Goal: Information Seeking & Learning: Learn about a topic

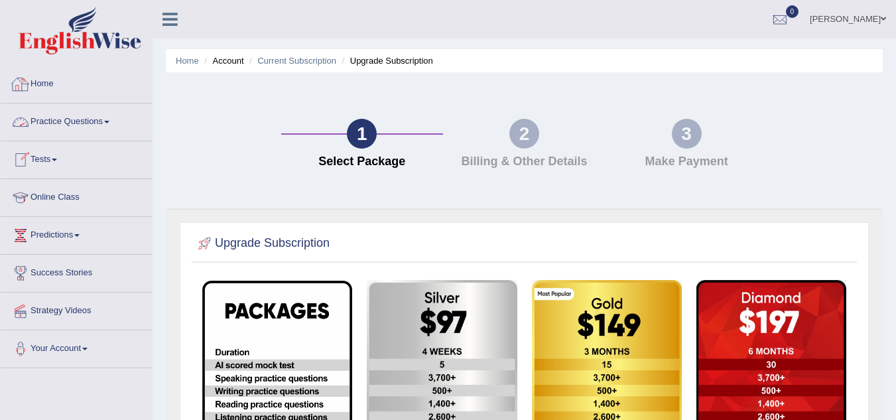
click at [55, 83] on link "Home" at bounding box center [76, 82] width 151 height 33
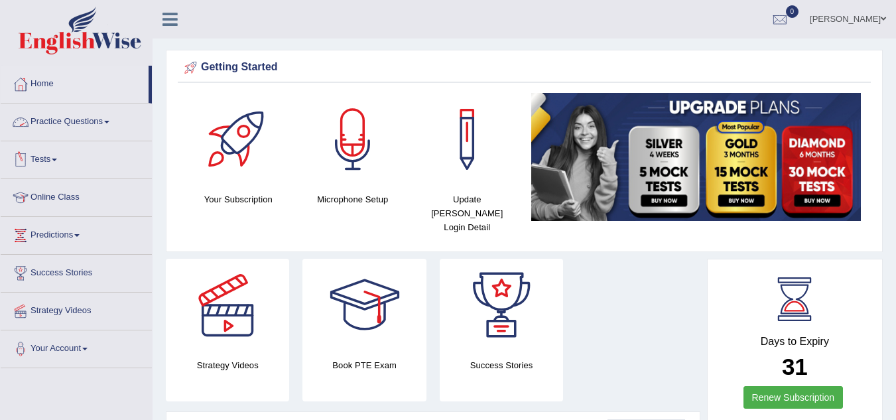
click at [73, 121] on link "Practice Questions" at bounding box center [76, 120] width 151 height 33
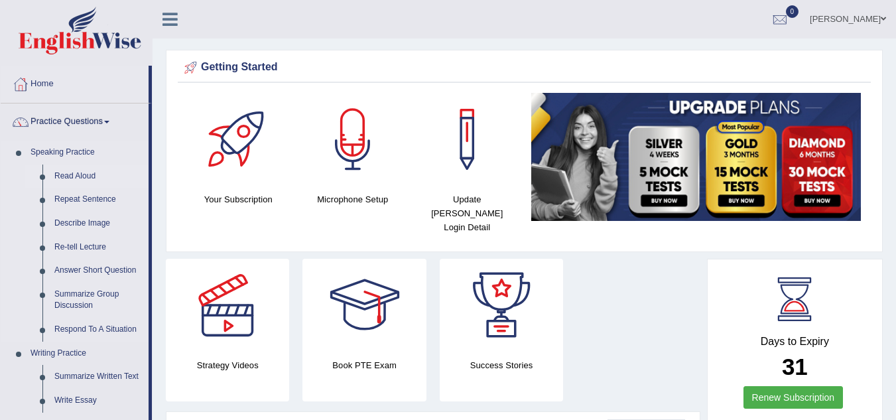
click at [74, 178] on link "Read Aloud" at bounding box center [98, 177] width 100 height 24
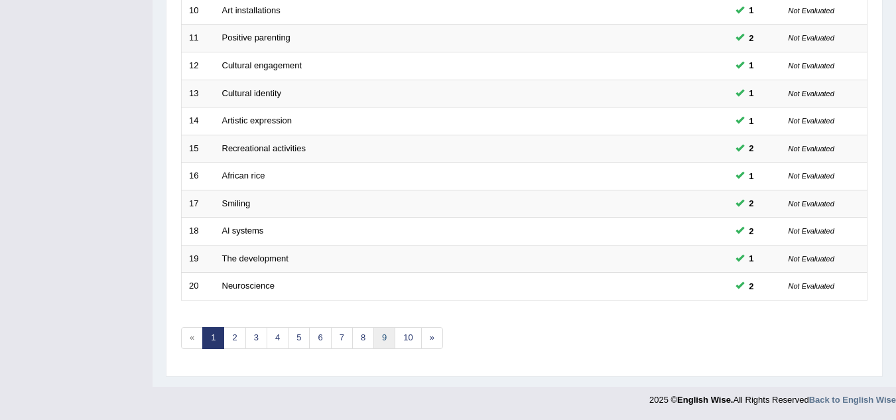
click at [374, 338] on link "9" at bounding box center [385, 338] width 22 height 22
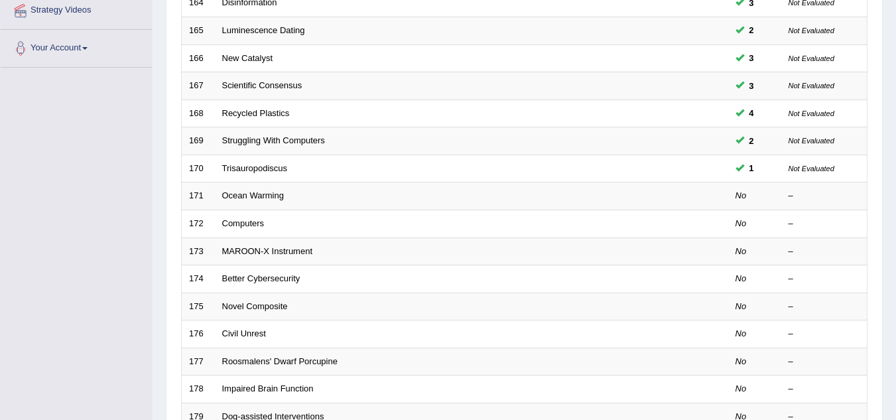
scroll to position [301, 0]
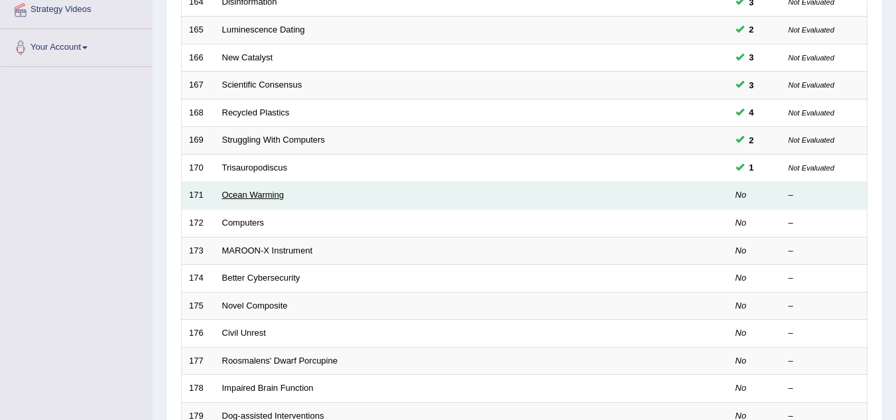
click at [246, 194] on link "Ocean Warming" at bounding box center [253, 195] width 62 height 10
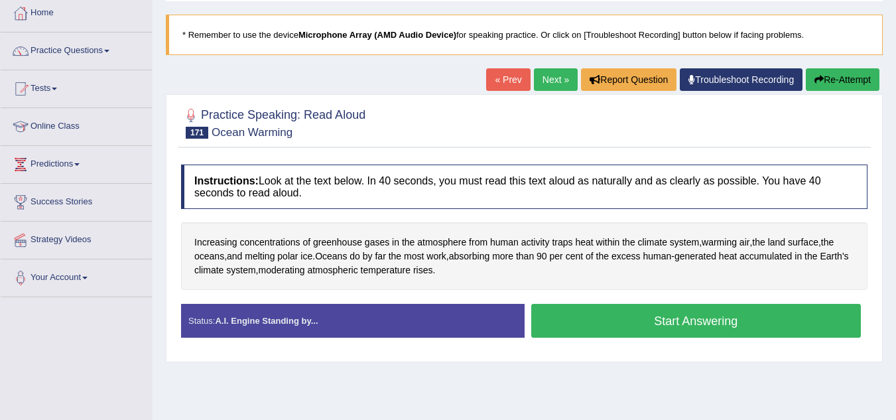
scroll to position [72, 0]
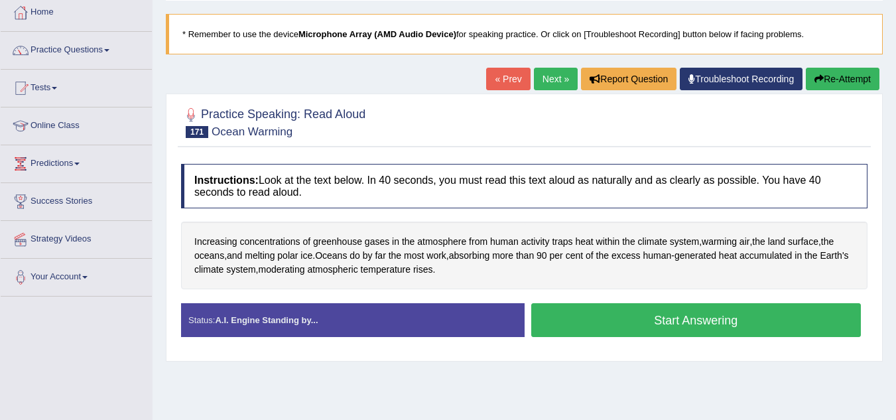
click at [598, 317] on button "Start Answering" at bounding box center [696, 320] width 330 height 34
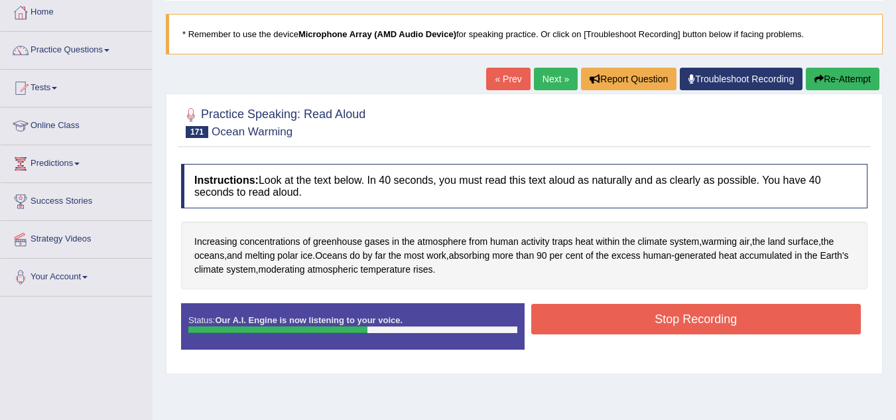
click at [598, 317] on button "Stop Recording" at bounding box center [696, 319] width 330 height 31
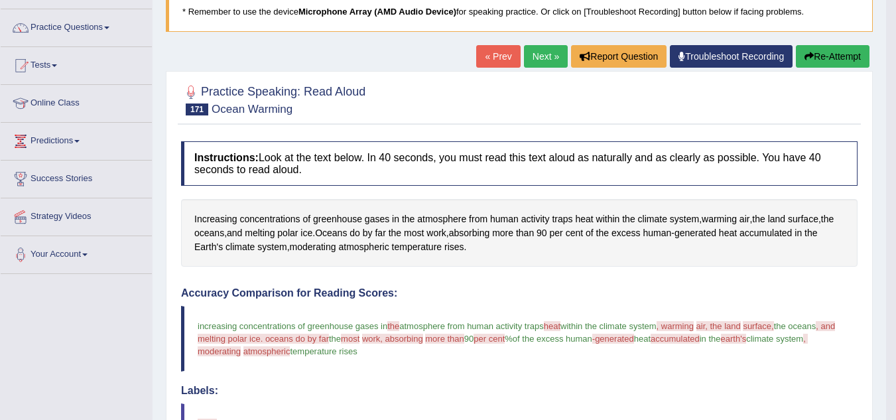
scroll to position [98, 0]
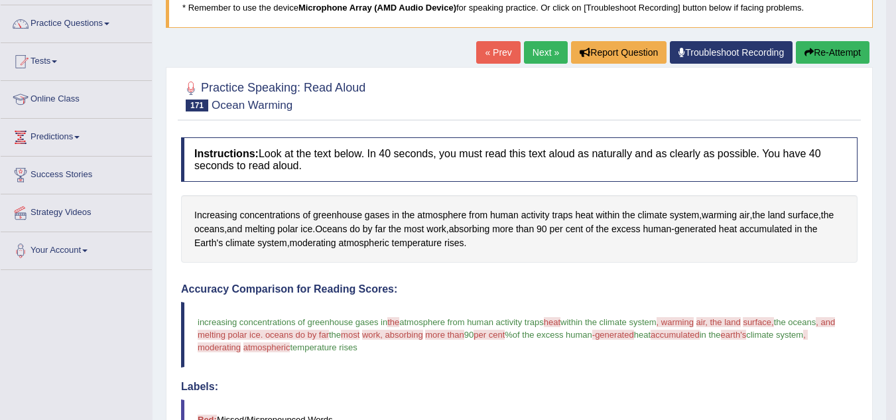
click at [837, 53] on button "Re-Attempt" at bounding box center [833, 52] width 74 height 23
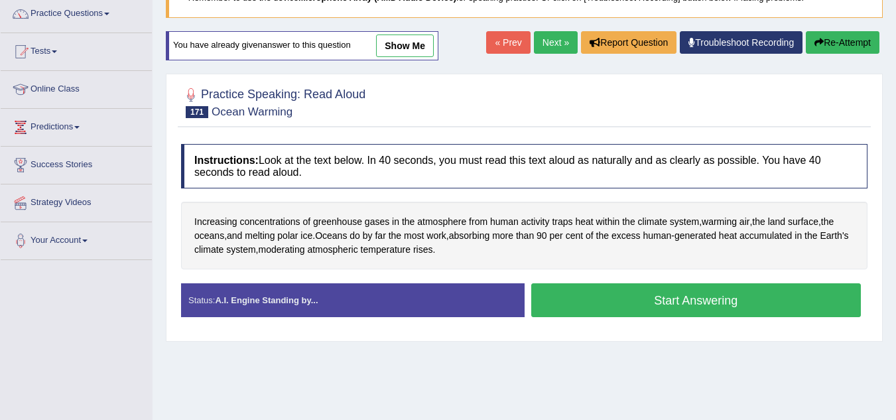
click at [754, 303] on button "Start Answering" at bounding box center [696, 300] width 330 height 34
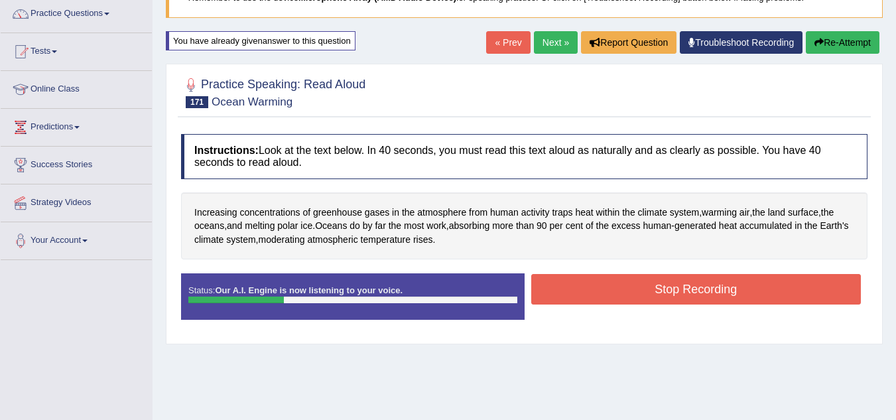
click at [754, 303] on button "Stop Recording" at bounding box center [696, 289] width 330 height 31
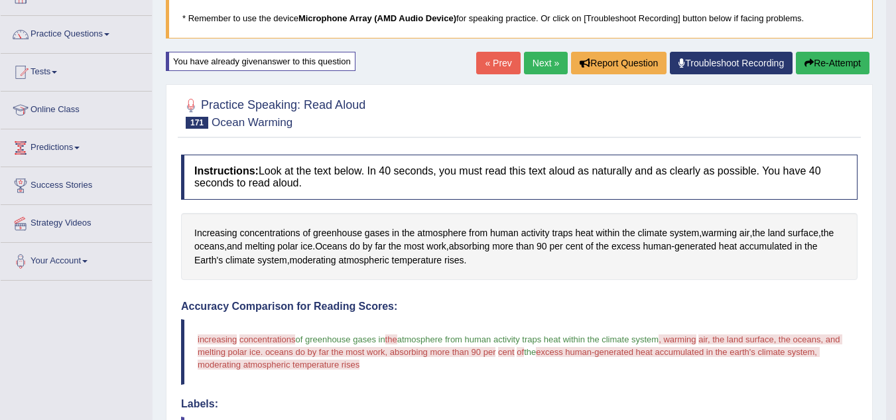
scroll to position [90, 0]
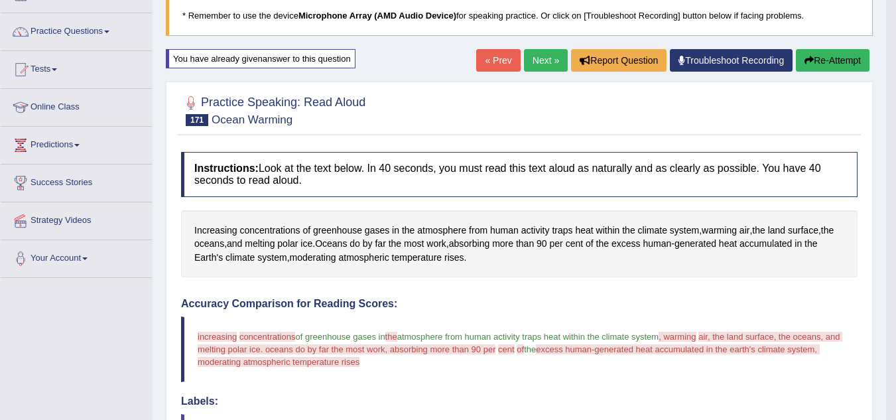
click at [819, 62] on button "Re-Attempt" at bounding box center [833, 60] width 74 height 23
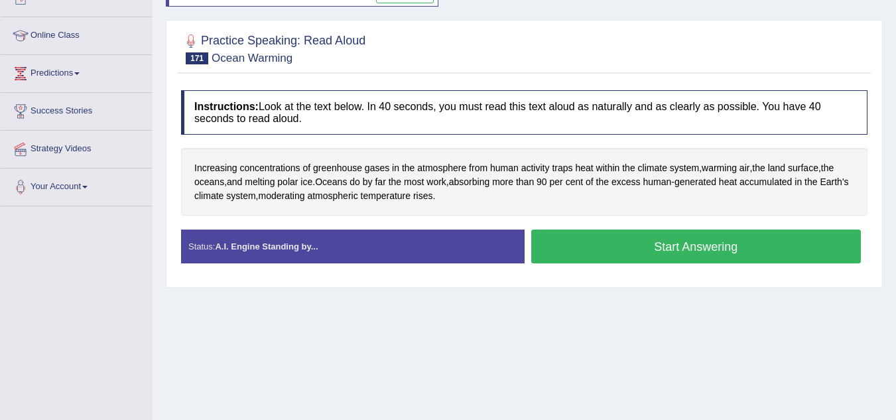
click at [714, 246] on button "Start Answering" at bounding box center [696, 247] width 330 height 34
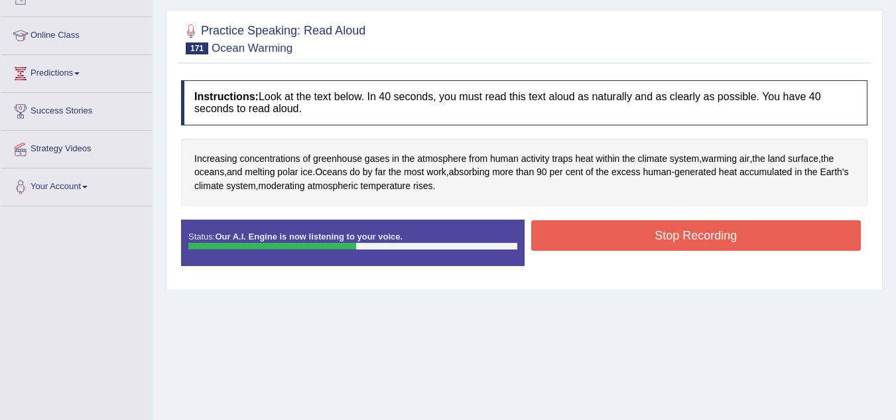
click at [714, 246] on button "Stop Recording" at bounding box center [696, 235] width 330 height 31
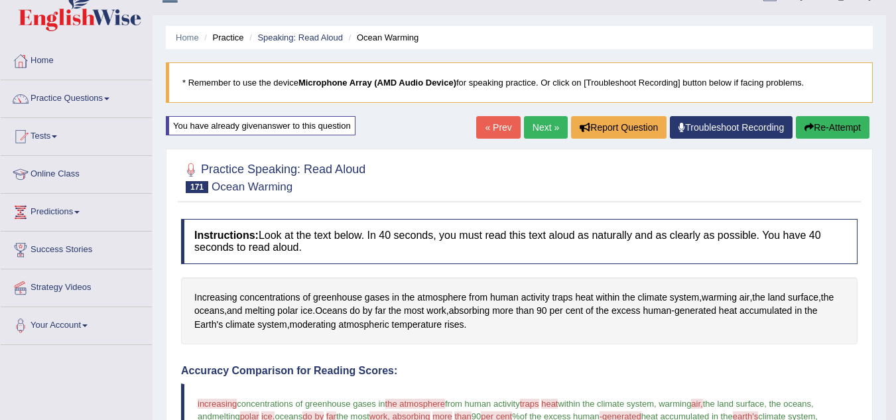
scroll to position [23, 0]
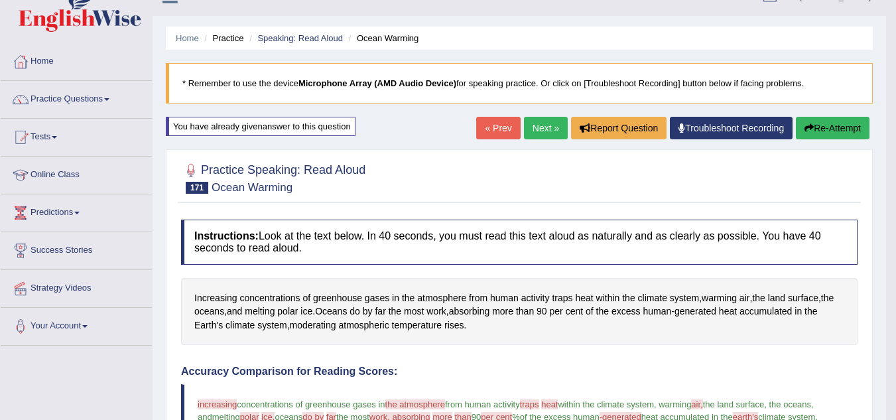
click at [531, 126] on link "Next »" at bounding box center [546, 128] width 44 height 23
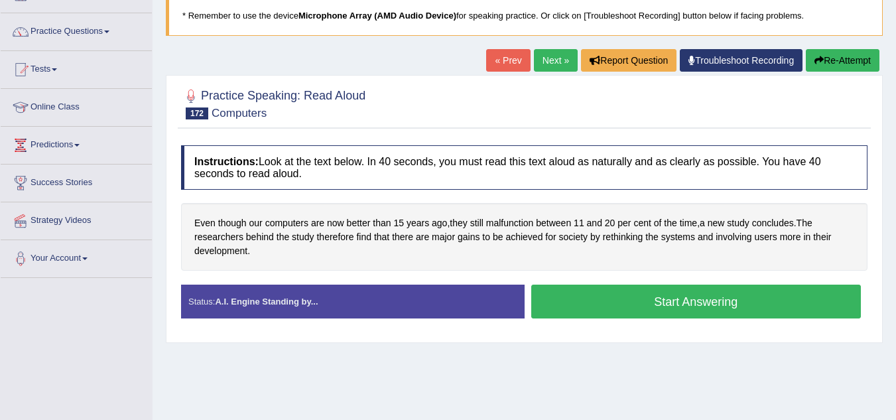
click at [583, 292] on button "Start Answering" at bounding box center [696, 302] width 330 height 34
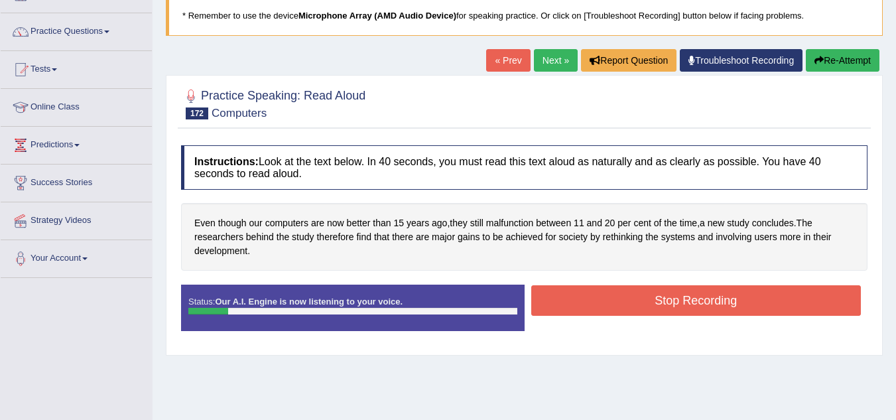
click at [848, 62] on button "Re-Attempt" at bounding box center [843, 60] width 74 height 23
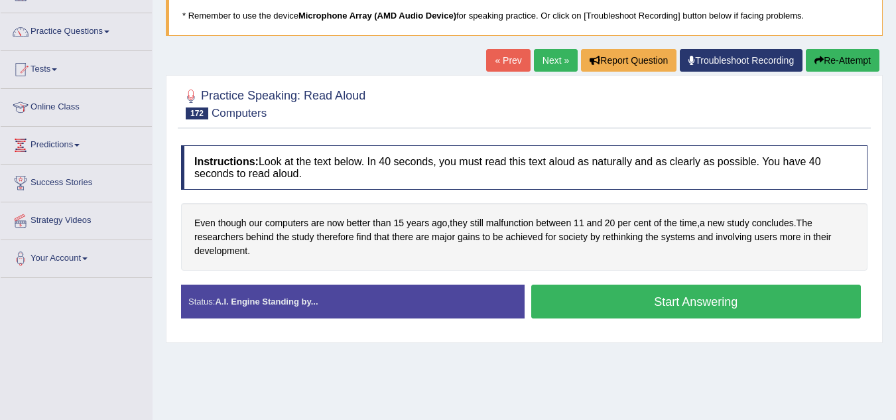
scroll to position [90, 0]
click at [725, 301] on button "Start Answering" at bounding box center [696, 302] width 330 height 34
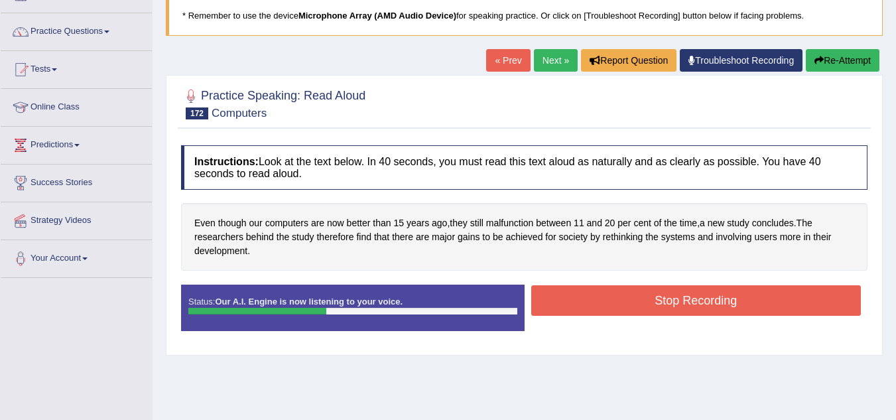
click at [725, 301] on button "Stop Recording" at bounding box center [696, 300] width 330 height 31
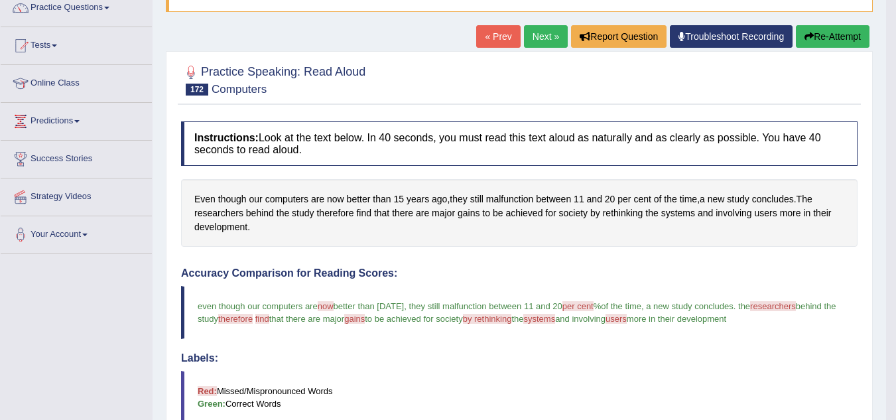
scroll to position [117, 0]
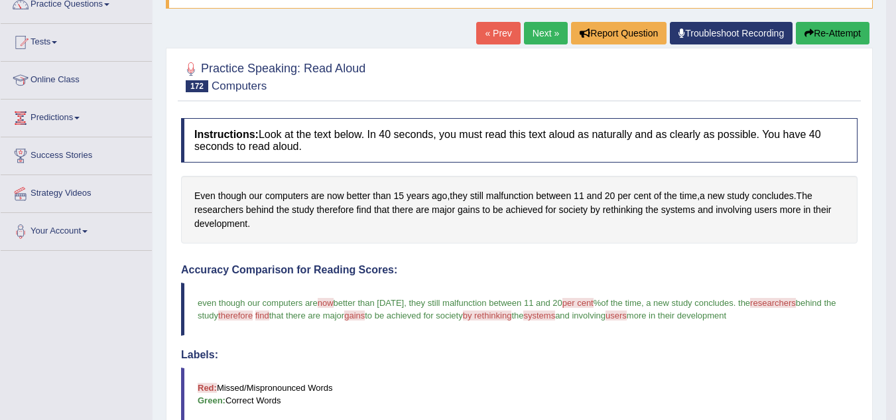
click at [811, 36] on icon "button" at bounding box center [809, 33] width 9 height 9
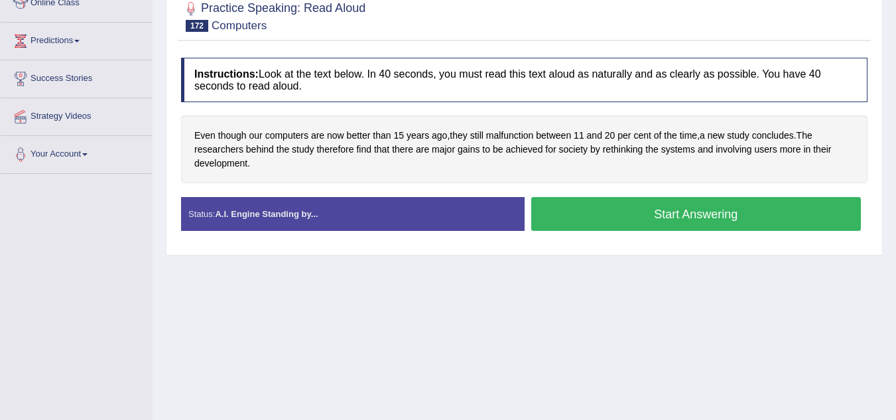
scroll to position [195, 0]
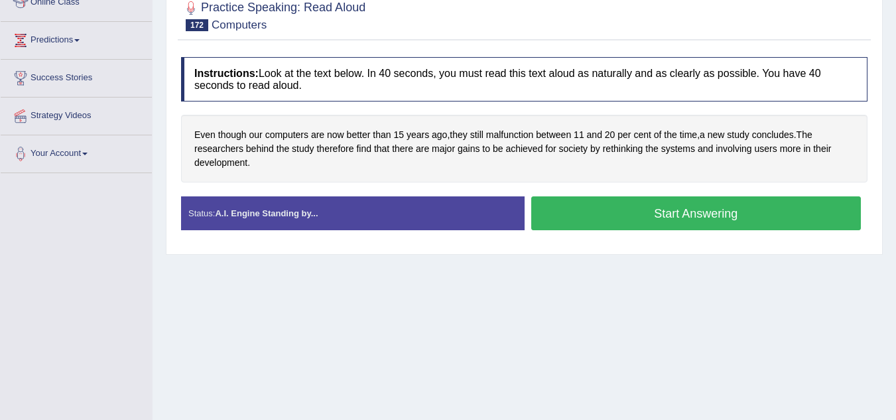
click at [691, 200] on button "Start Answering" at bounding box center [696, 213] width 330 height 34
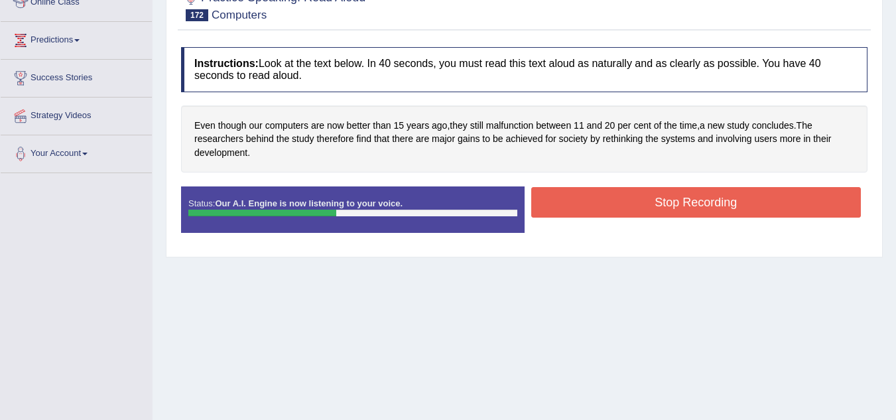
click at [691, 200] on button "Stop Recording" at bounding box center [696, 202] width 330 height 31
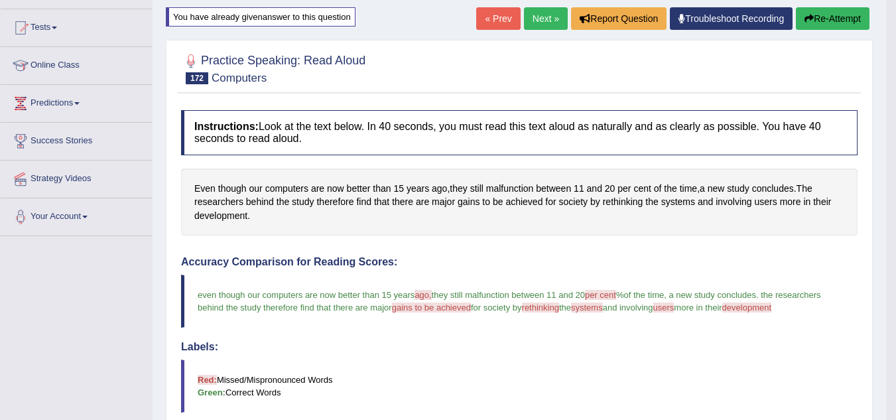
scroll to position [127, 0]
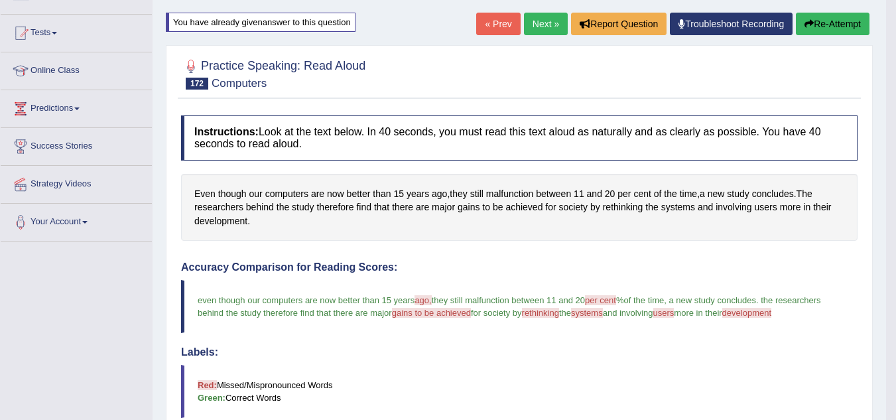
click at [822, 23] on button "Re-Attempt" at bounding box center [833, 24] width 74 height 23
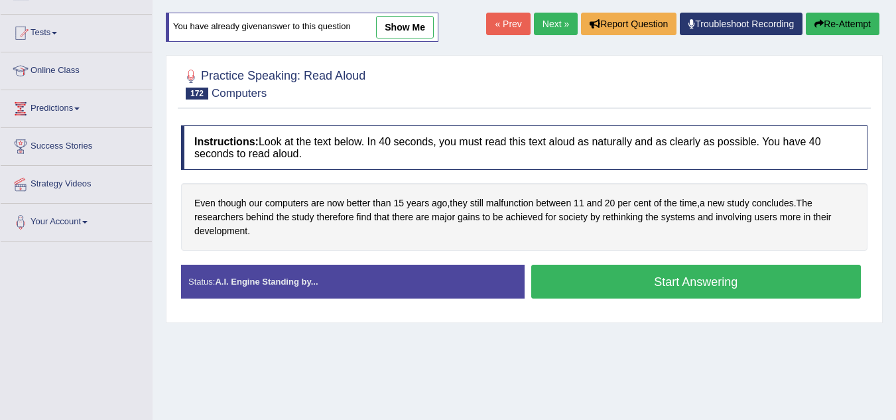
click at [715, 277] on button "Start Answering" at bounding box center [696, 282] width 330 height 34
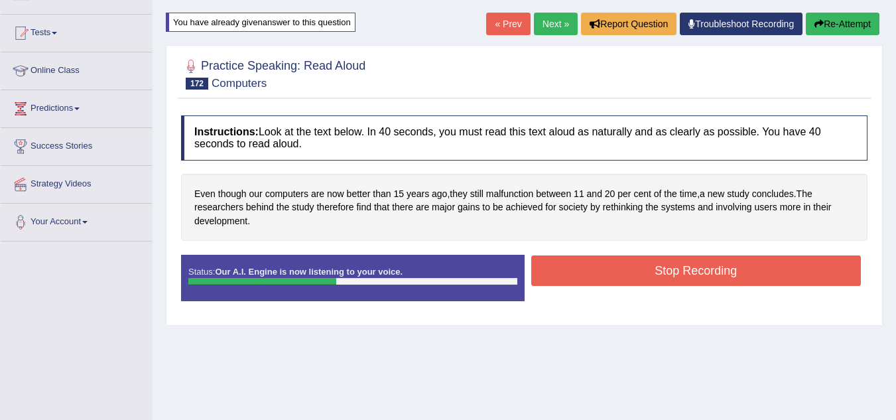
click at [715, 277] on button "Stop Recording" at bounding box center [696, 270] width 330 height 31
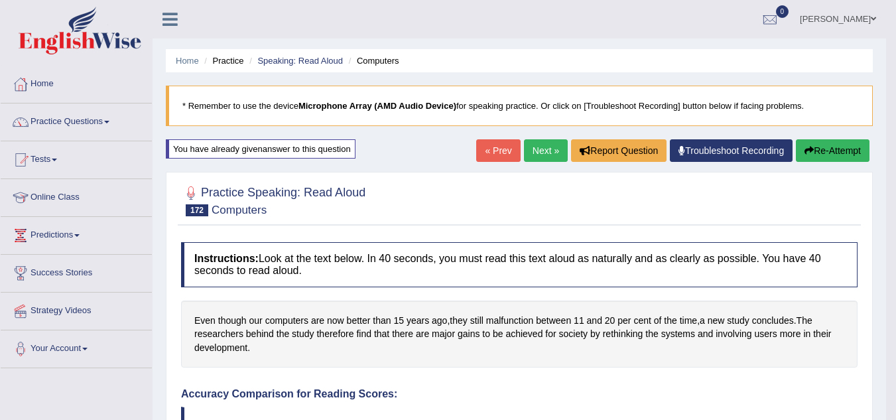
click at [542, 153] on link "Next »" at bounding box center [546, 150] width 44 height 23
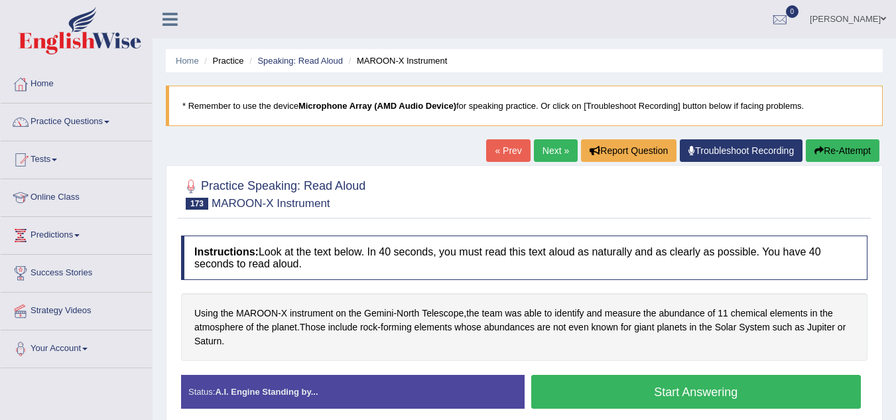
click at [573, 393] on button "Start Answering" at bounding box center [696, 392] width 330 height 34
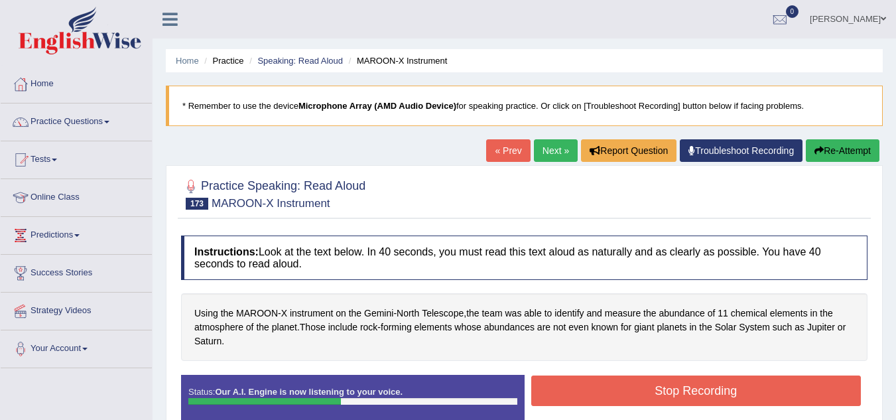
click at [573, 393] on button "Stop Recording" at bounding box center [696, 391] width 330 height 31
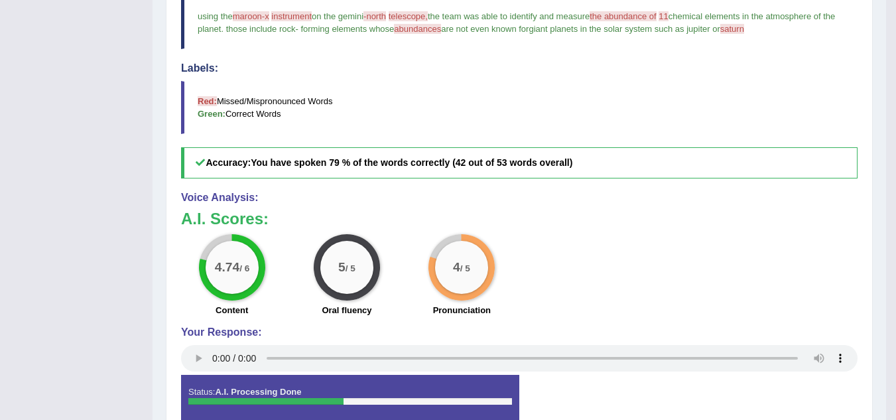
scroll to position [326, 0]
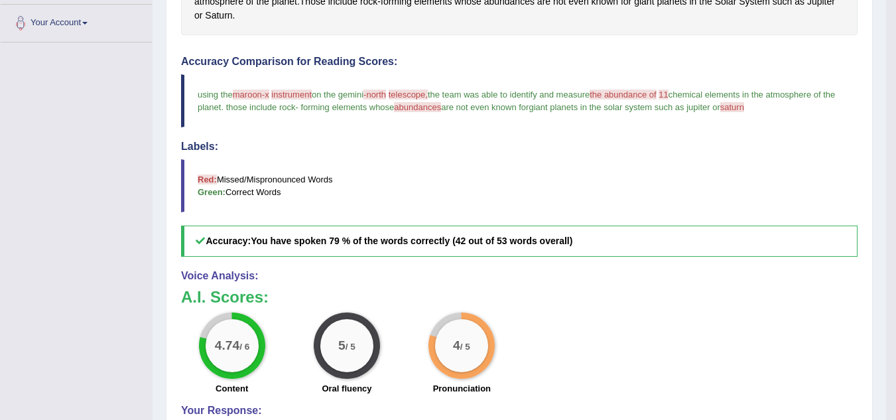
click at [573, 393] on div "4.74 / 6 Content 5 / 5 Oral fluency 4 / 5 Pronunciation" at bounding box center [519, 356] width 690 height 86
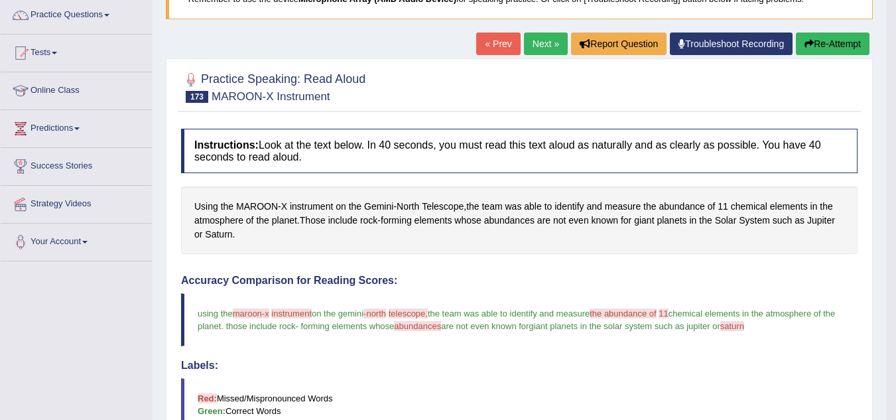
scroll to position [106, 0]
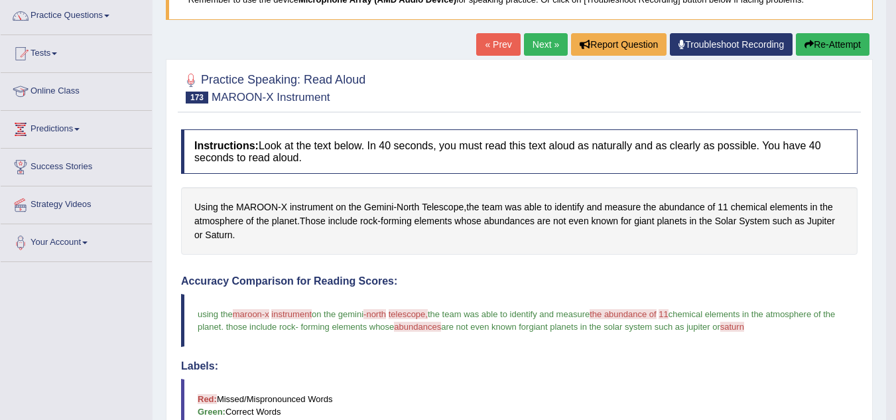
click at [819, 43] on button "Re-Attempt" at bounding box center [833, 44] width 74 height 23
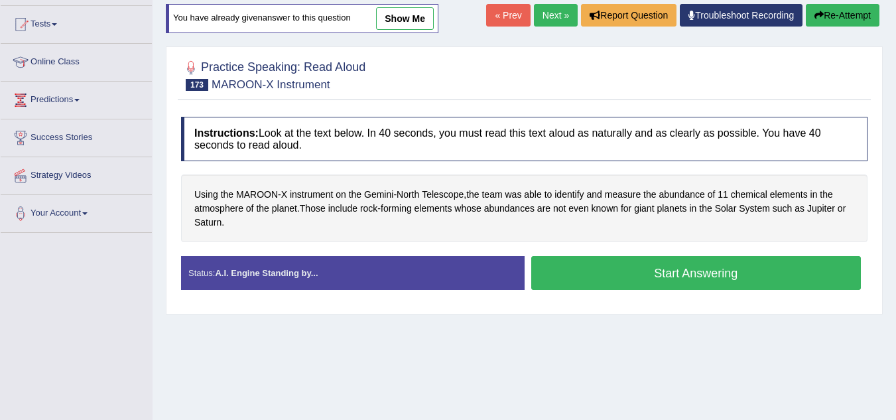
click at [717, 282] on button "Start Answering" at bounding box center [696, 273] width 330 height 34
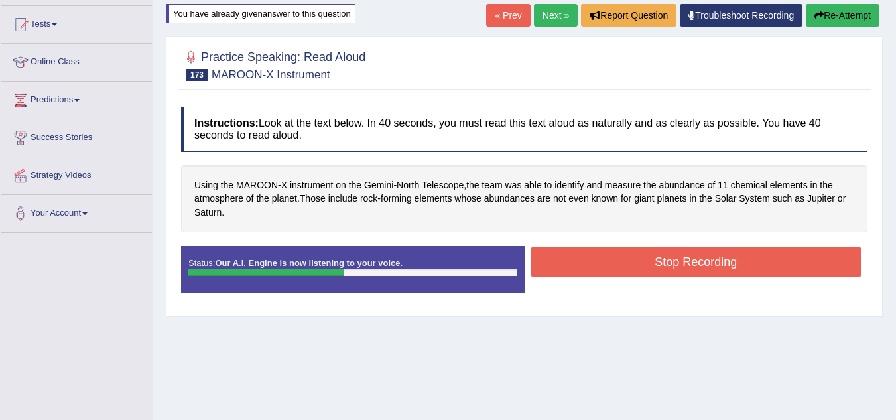
click at [720, 268] on button "Stop Recording" at bounding box center [696, 262] width 330 height 31
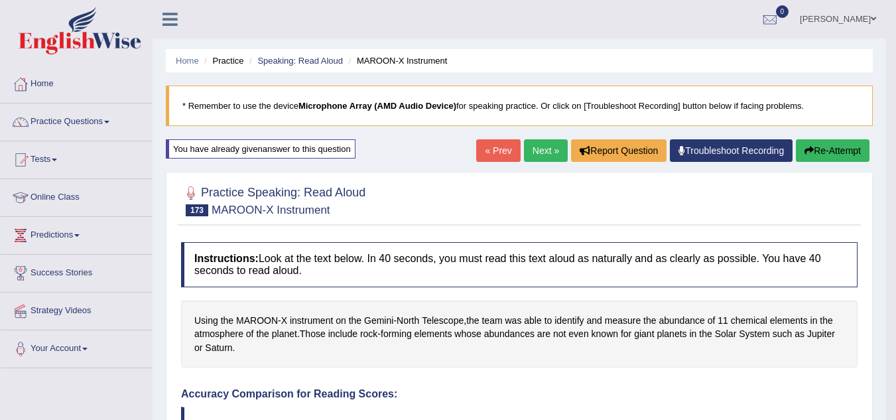
click at [539, 153] on link "Next »" at bounding box center [546, 150] width 44 height 23
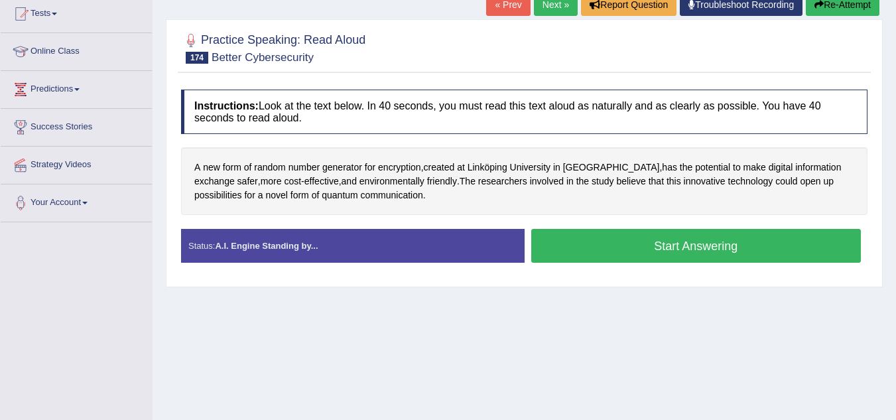
click at [560, 257] on button "Start Answering" at bounding box center [696, 246] width 330 height 34
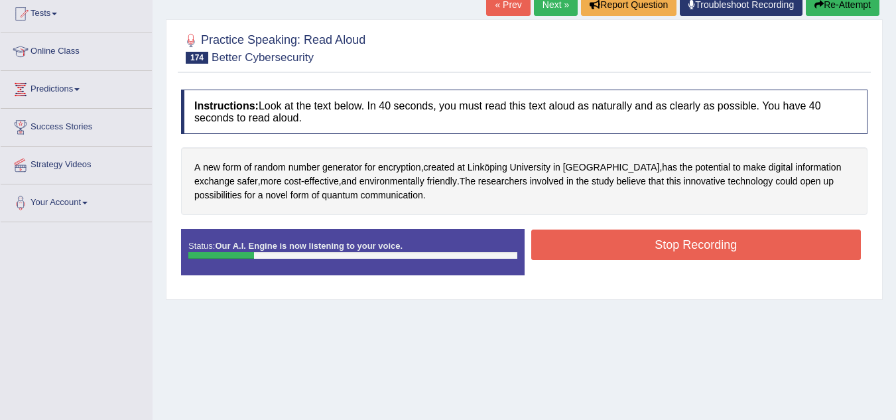
click at [845, 5] on button "Re-Attempt" at bounding box center [843, 4] width 74 height 23
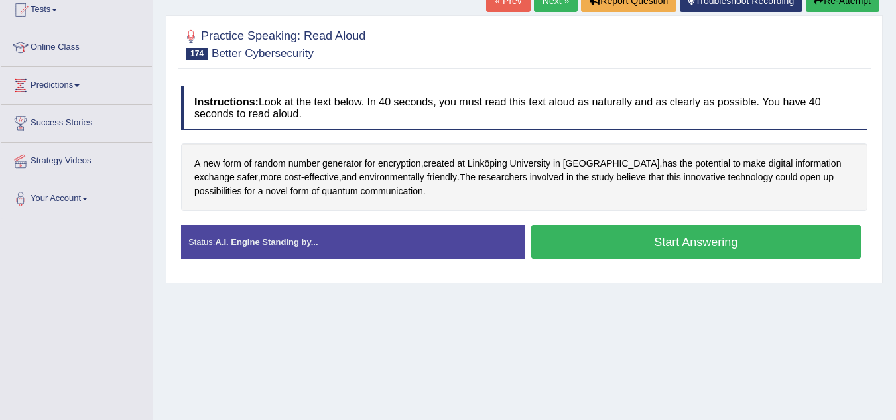
click at [749, 245] on button "Start Answering" at bounding box center [696, 242] width 330 height 34
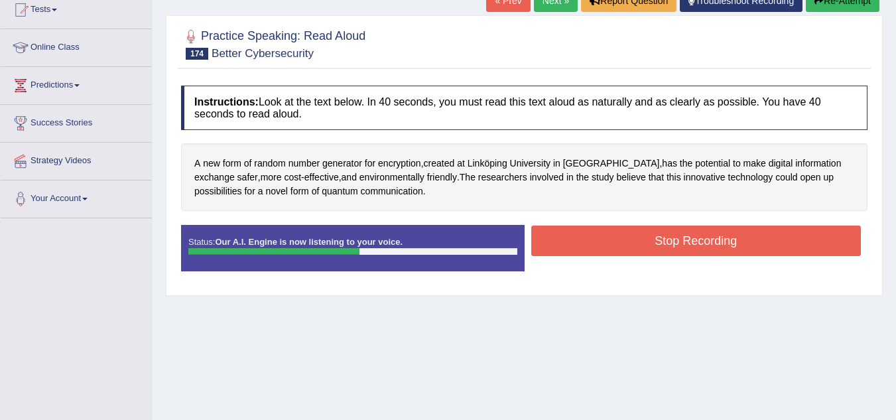
click at [749, 245] on button "Stop Recording" at bounding box center [696, 241] width 330 height 31
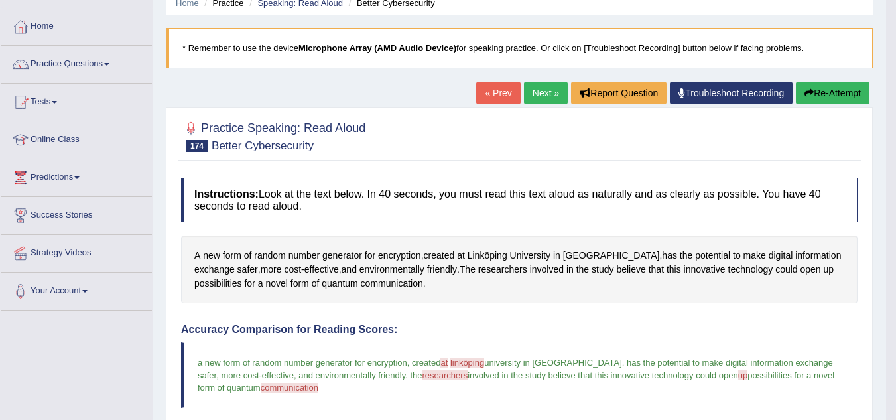
scroll to position [57, 0]
click at [836, 95] on button "Re-Attempt" at bounding box center [833, 93] width 74 height 23
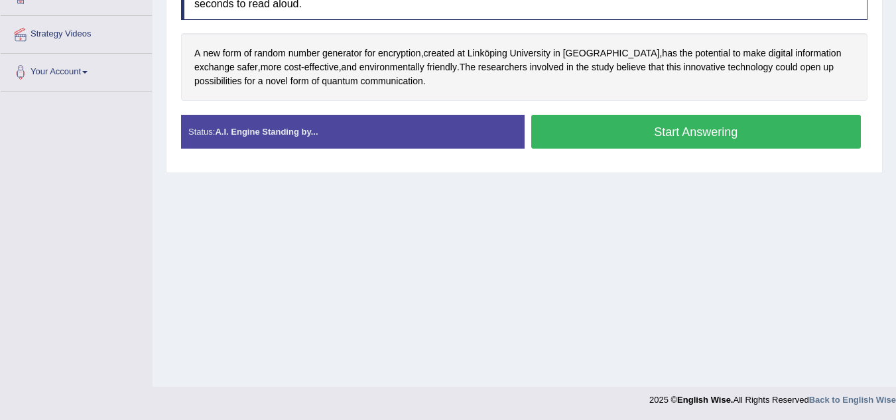
click at [710, 129] on button "Start Answering" at bounding box center [696, 132] width 330 height 34
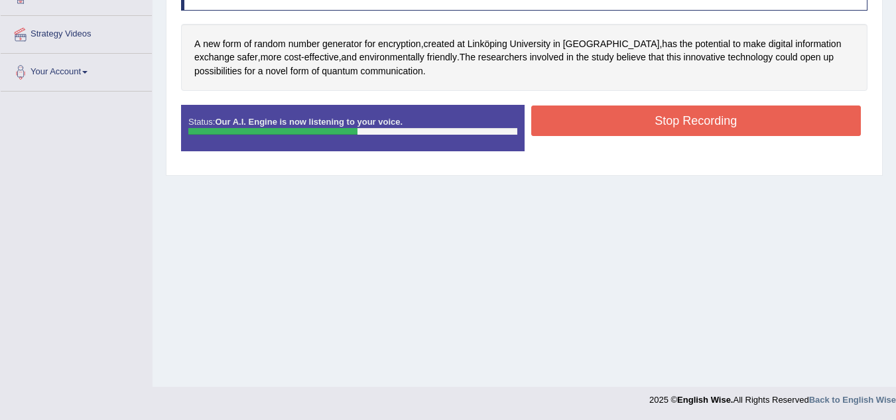
click at [710, 129] on button "Stop Recording" at bounding box center [696, 120] width 330 height 31
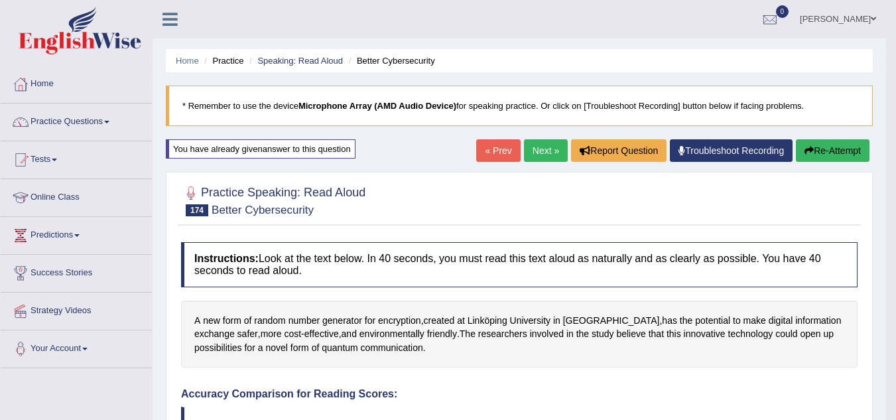
click at [832, 142] on button "Re-Attempt" at bounding box center [833, 150] width 74 height 23
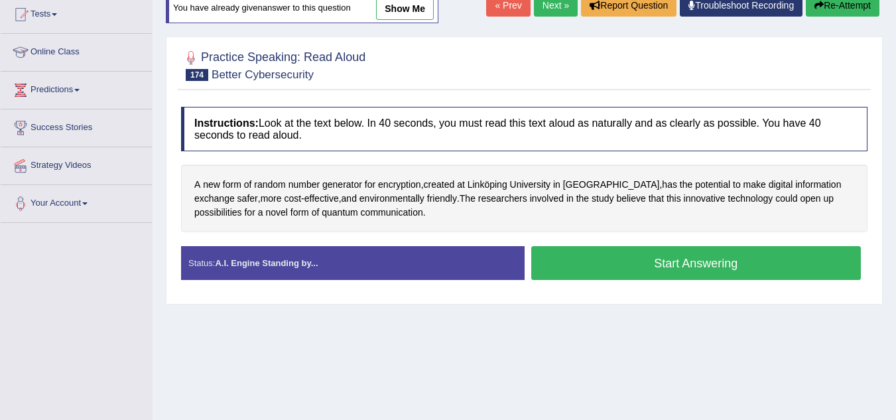
scroll to position [177, 0]
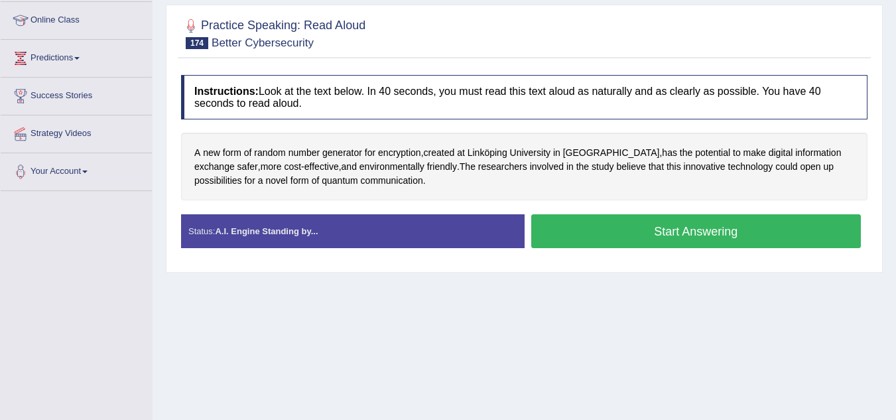
click at [774, 236] on button "Start Answering" at bounding box center [696, 231] width 330 height 34
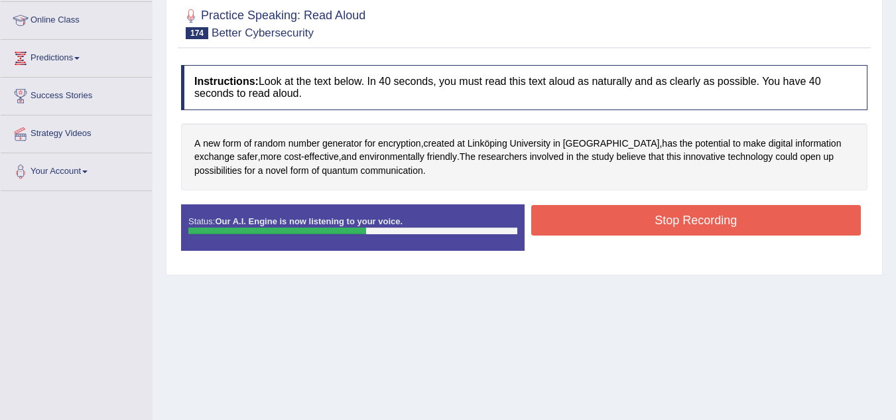
click at [777, 222] on button "Stop Recording" at bounding box center [696, 220] width 330 height 31
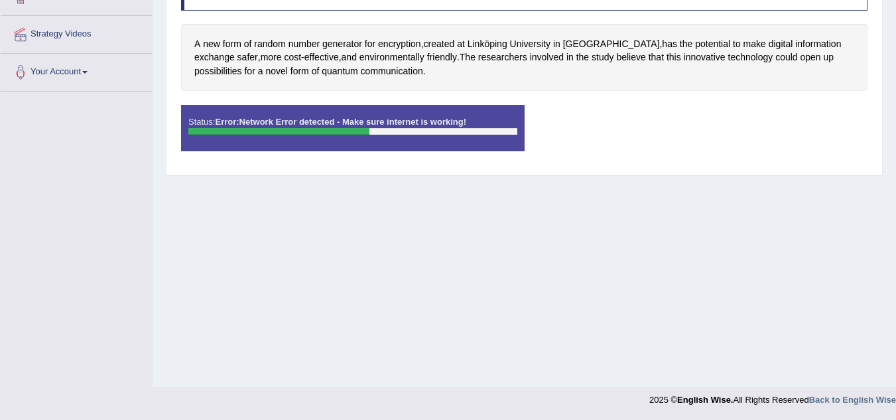
scroll to position [0, 0]
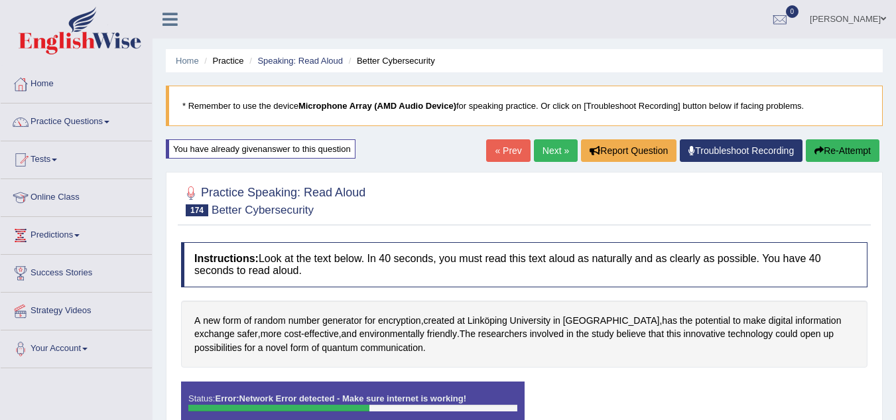
click at [825, 149] on button "Re-Attempt" at bounding box center [843, 150] width 74 height 23
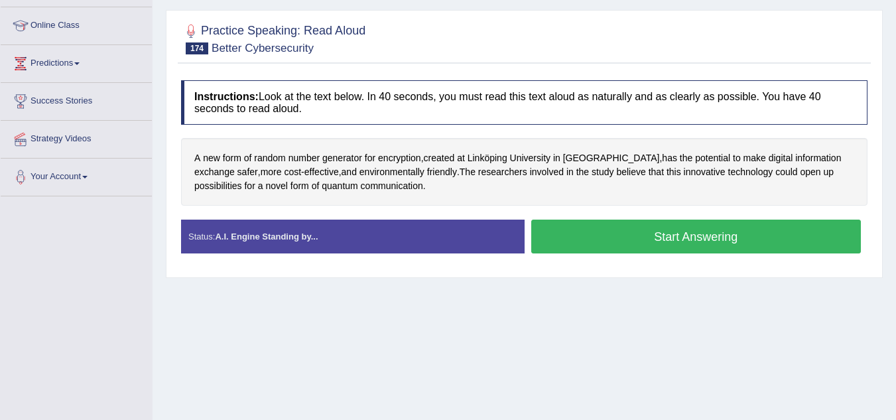
click at [734, 237] on button "Start Answering" at bounding box center [696, 237] width 330 height 34
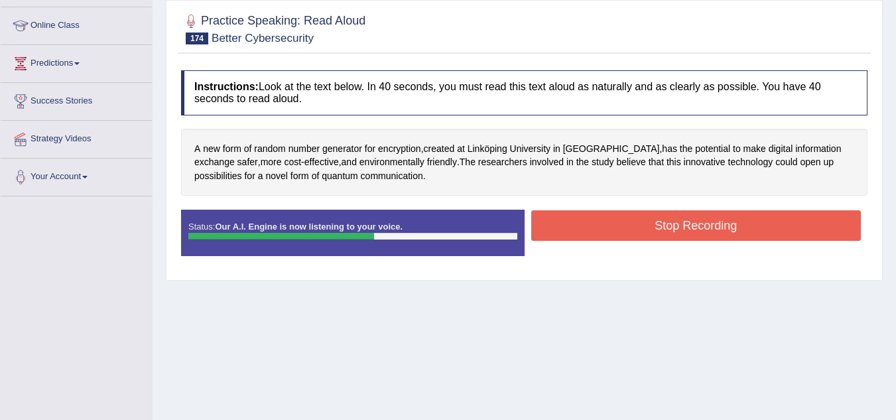
click at [735, 228] on button "Stop Recording" at bounding box center [696, 225] width 330 height 31
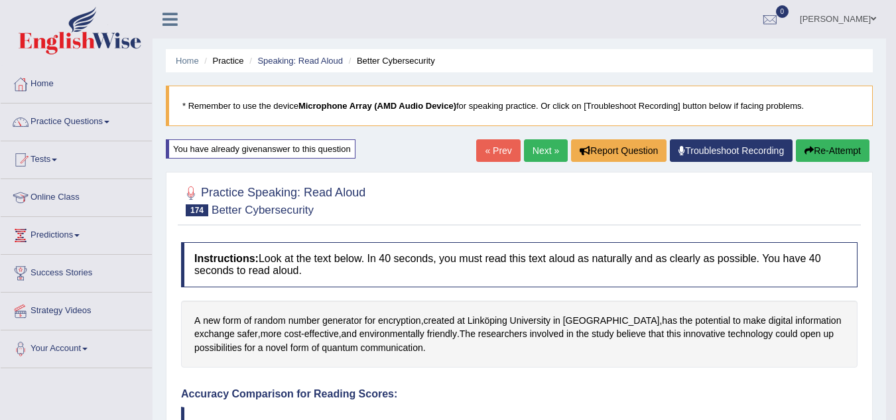
click at [73, 197] on link "Online Class" at bounding box center [76, 195] width 151 height 33
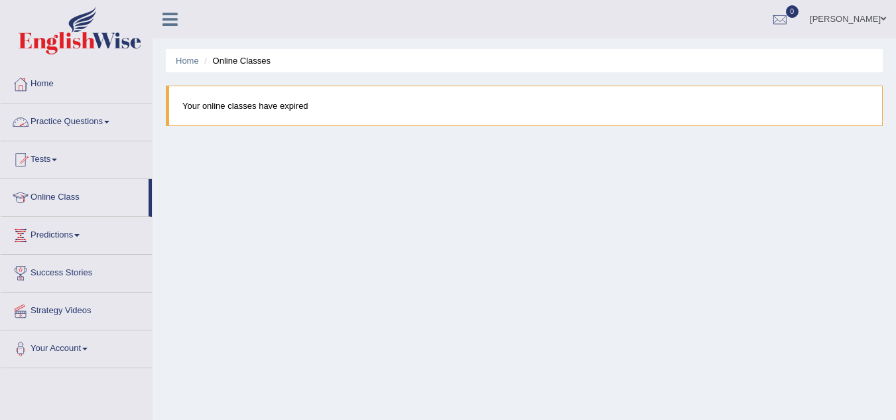
click at [62, 122] on link "Practice Questions" at bounding box center [76, 120] width 151 height 33
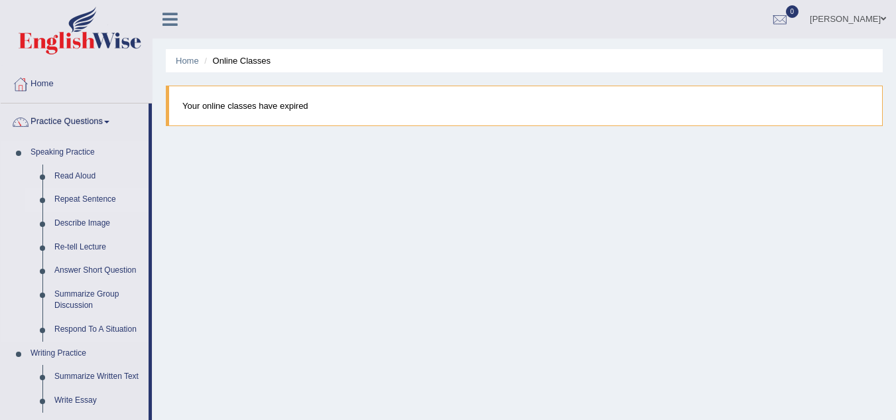
click at [74, 194] on link "Repeat Sentence" at bounding box center [98, 200] width 100 height 24
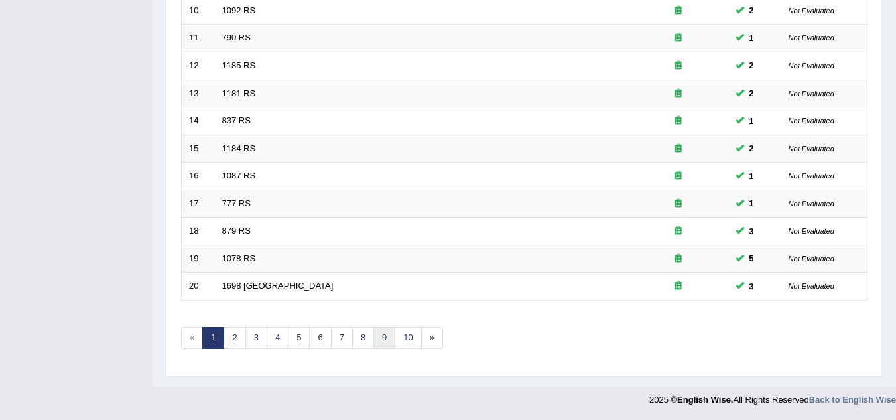
click at [386, 338] on link "9" at bounding box center [385, 338] width 22 height 22
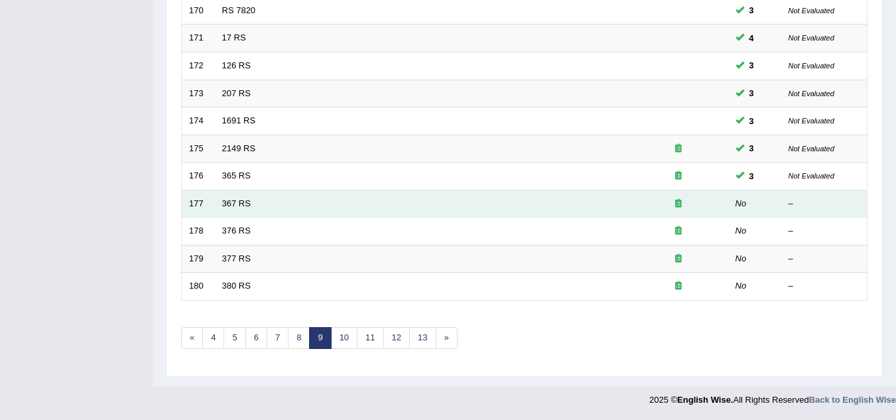
click at [276, 206] on td "367 RS" at bounding box center [422, 204] width 414 height 28
click at [235, 208] on link "367 RS" at bounding box center [236, 203] width 29 height 10
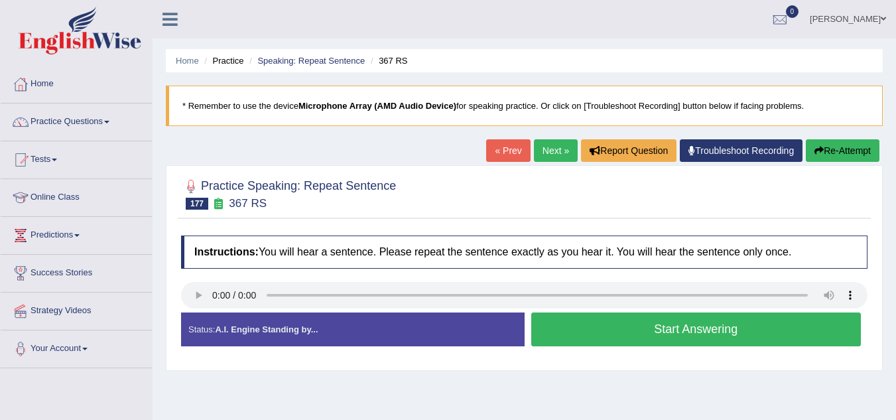
click at [575, 330] on button "Start Answering" at bounding box center [696, 330] width 330 height 34
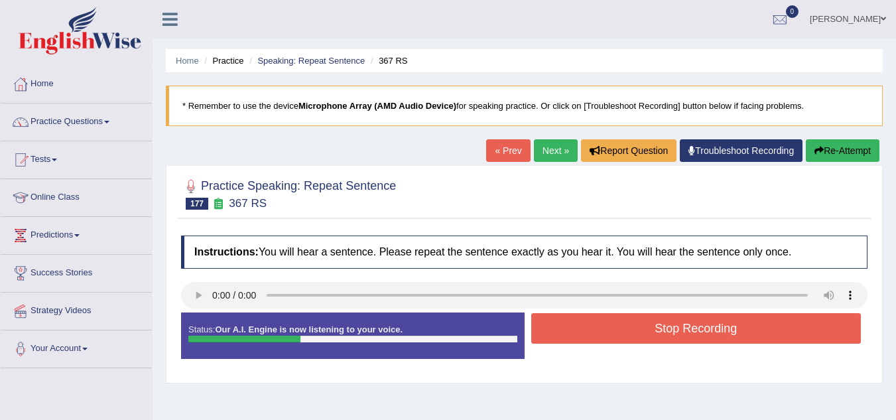
click at [575, 330] on button "Stop Recording" at bounding box center [696, 328] width 330 height 31
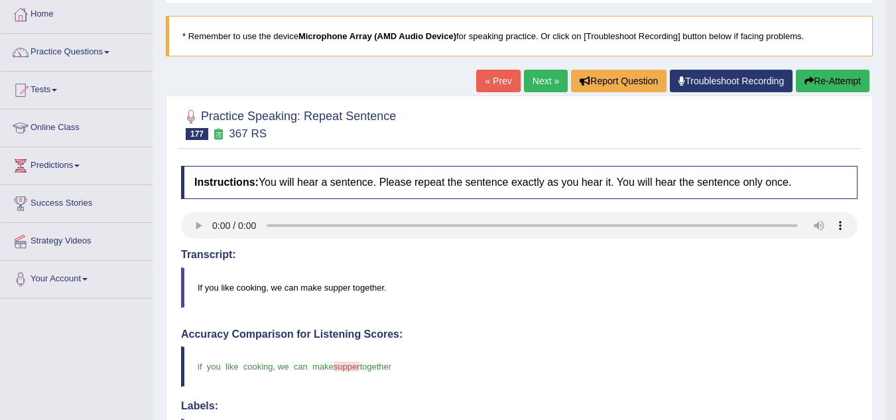
scroll to position [65, 0]
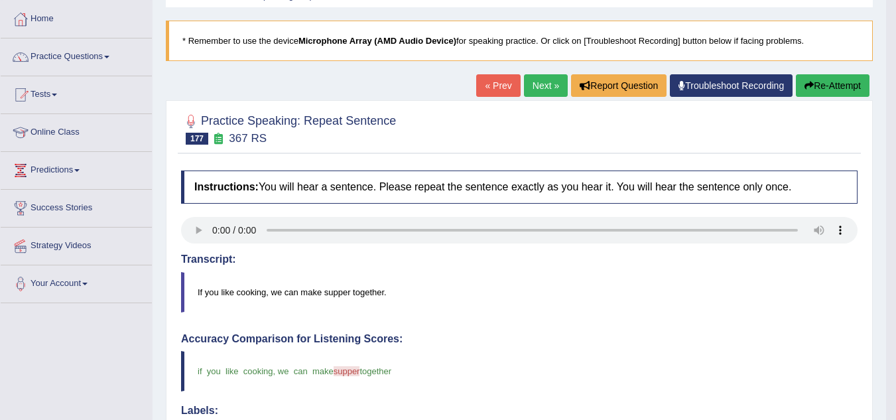
click at [857, 79] on button "Re-Attempt" at bounding box center [833, 85] width 74 height 23
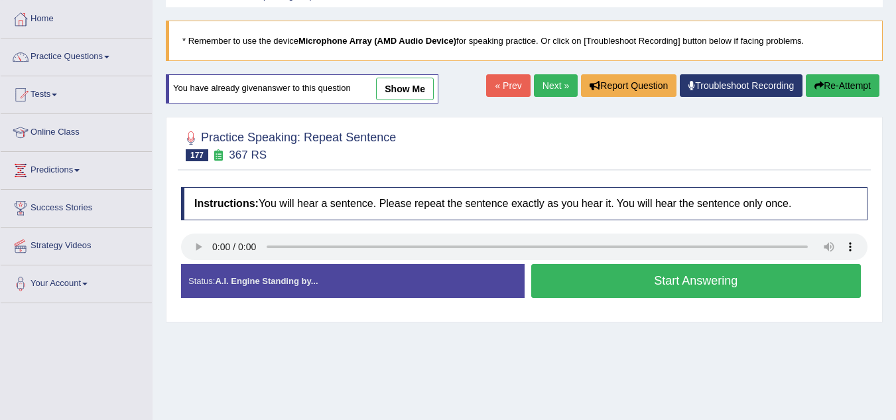
click at [719, 286] on button "Start Answering" at bounding box center [696, 281] width 330 height 34
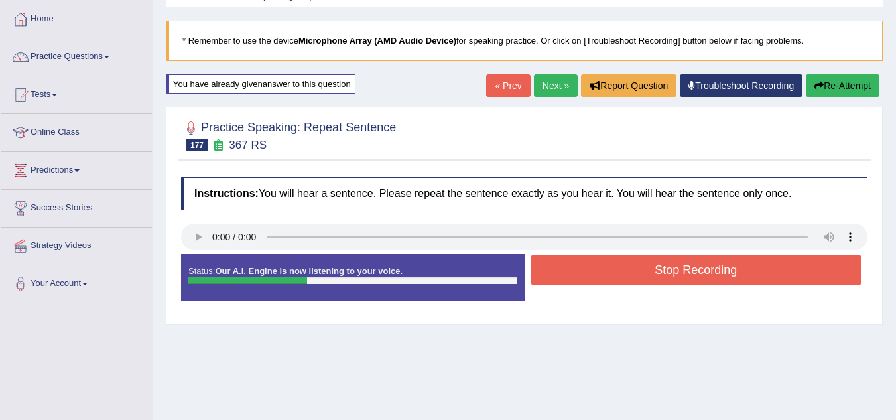
click at [714, 270] on button "Stop Recording" at bounding box center [696, 270] width 330 height 31
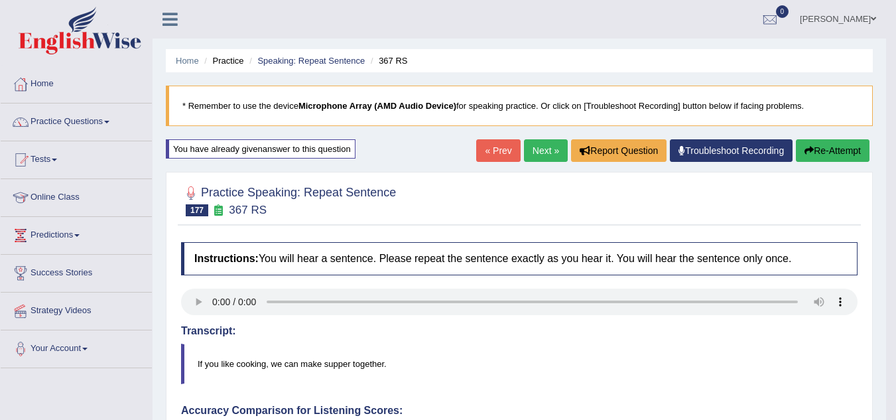
click at [533, 149] on link "Next »" at bounding box center [546, 150] width 44 height 23
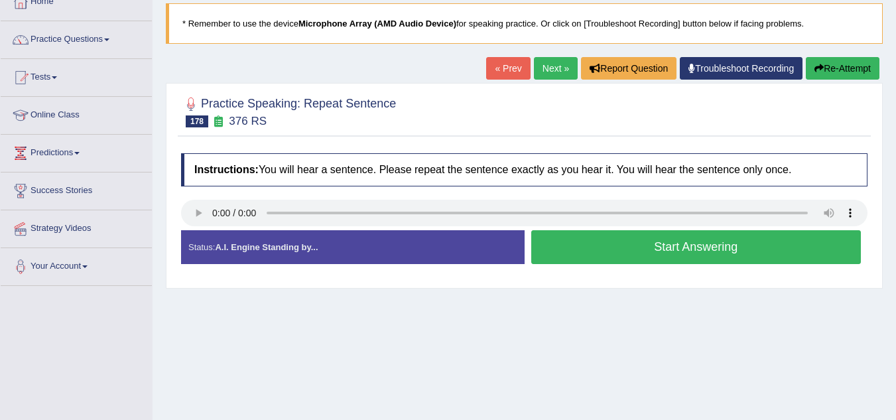
click at [581, 237] on button "Start Answering" at bounding box center [696, 247] width 330 height 34
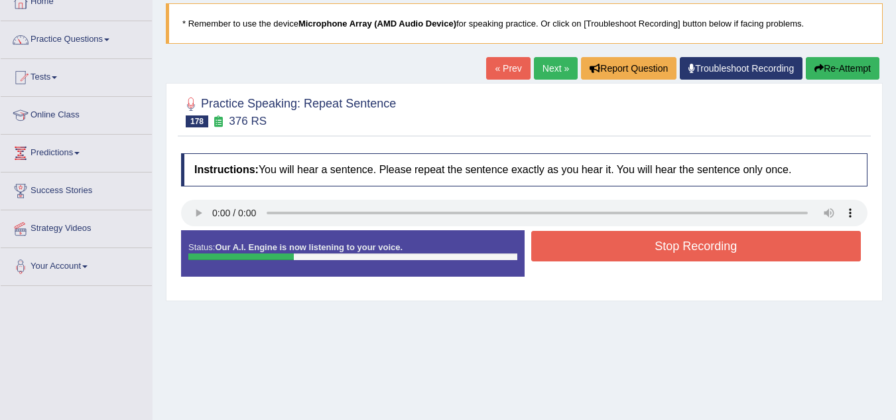
click at [581, 237] on button "Stop Recording" at bounding box center [696, 246] width 330 height 31
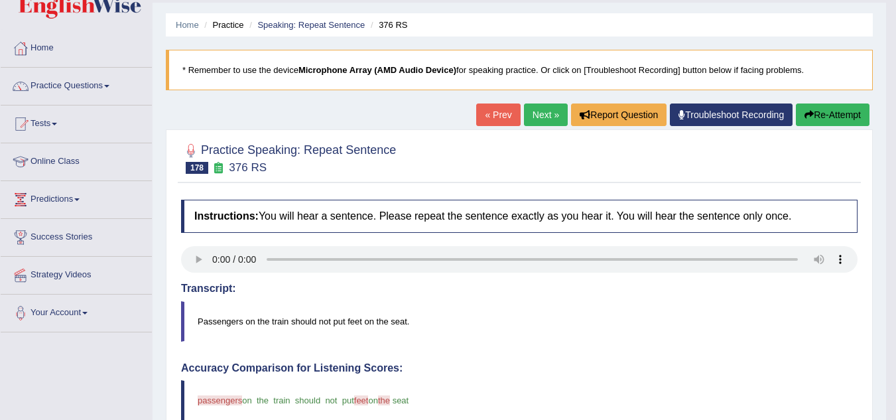
scroll to position [34, 0]
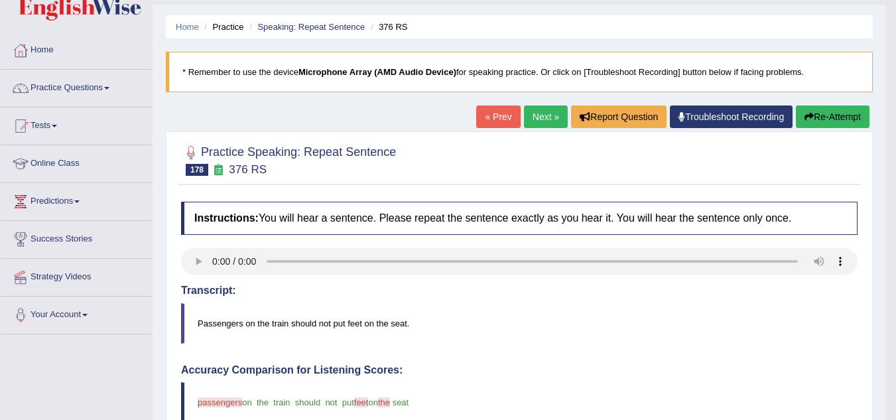
click at [839, 113] on button "Re-Attempt" at bounding box center [833, 116] width 74 height 23
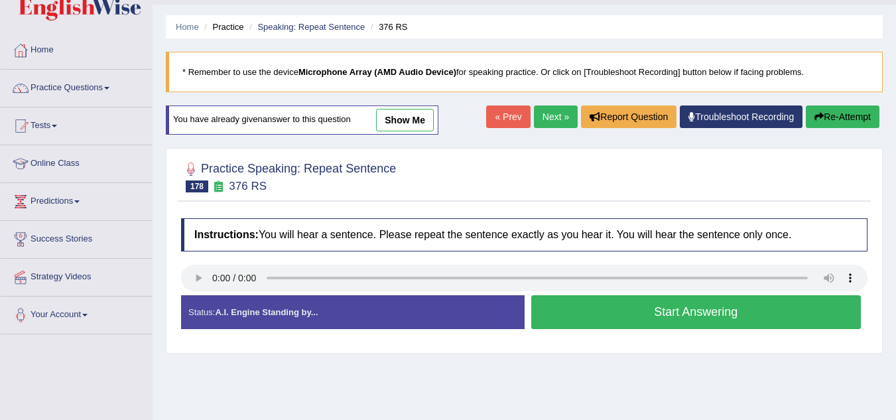
scroll to position [34, 0]
click at [661, 308] on button "Start Answering" at bounding box center [696, 312] width 330 height 34
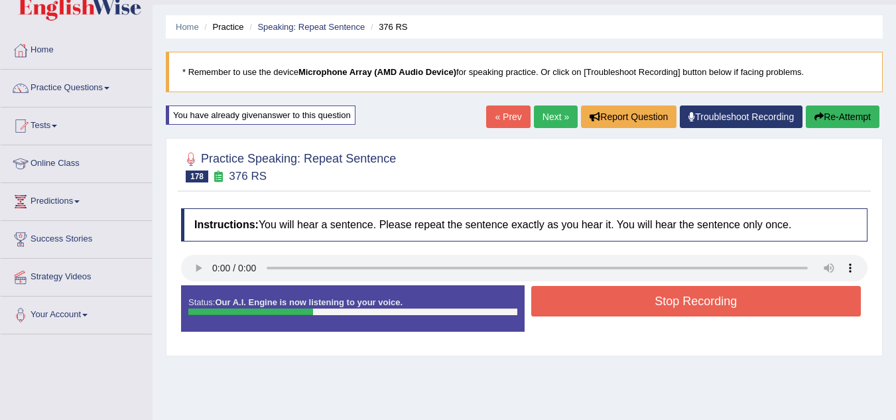
click at [661, 308] on button "Stop Recording" at bounding box center [696, 301] width 330 height 31
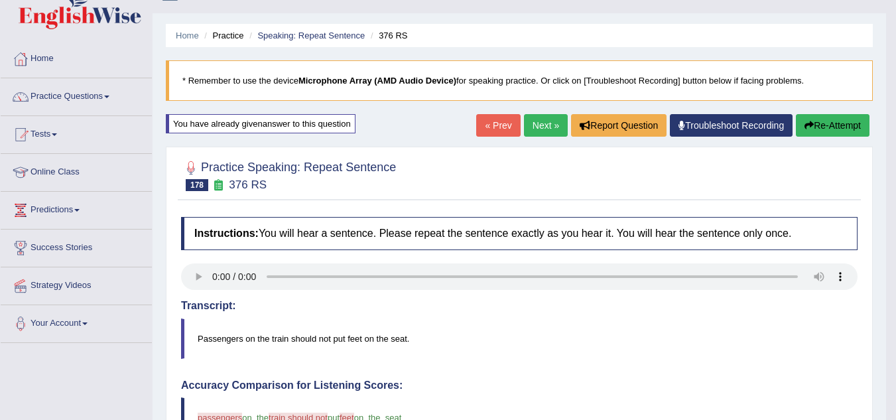
scroll to position [0, 0]
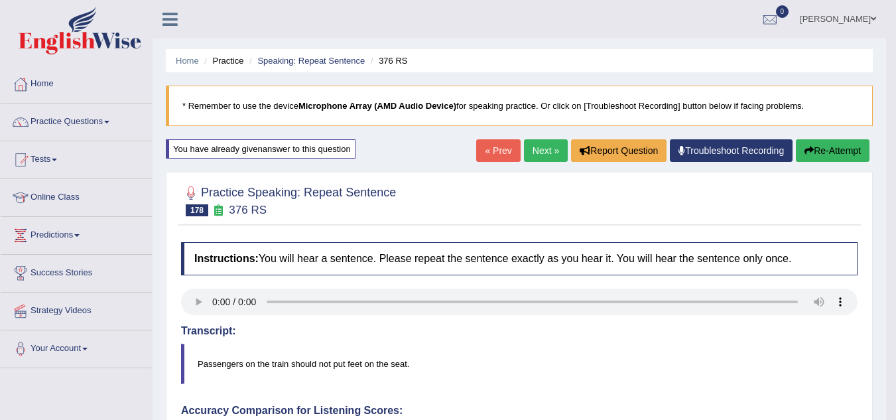
click at [542, 150] on link "Next »" at bounding box center [546, 150] width 44 height 23
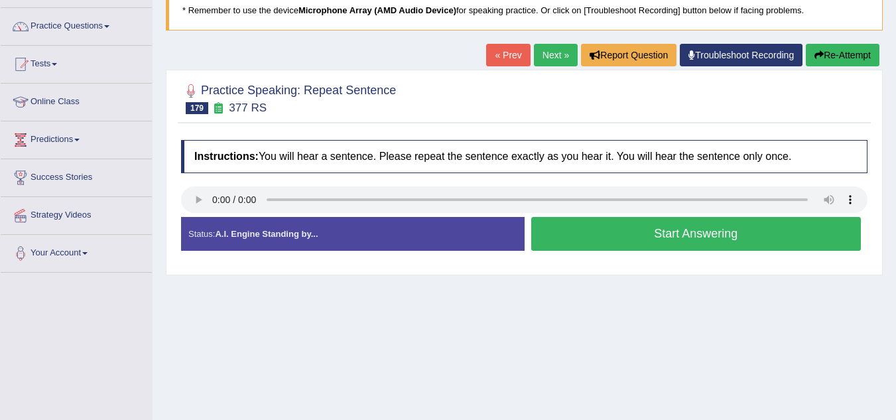
click at [604, 225] on button "Start Answering" at bounding box center [696, 234] width 330 height 34
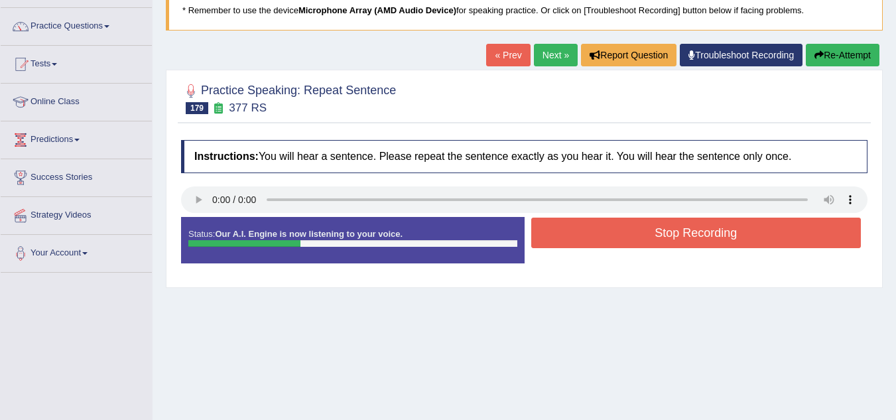
click at [604, 225] on button "Stop Recording" at bounding box center [696, 233] width 330 height 31
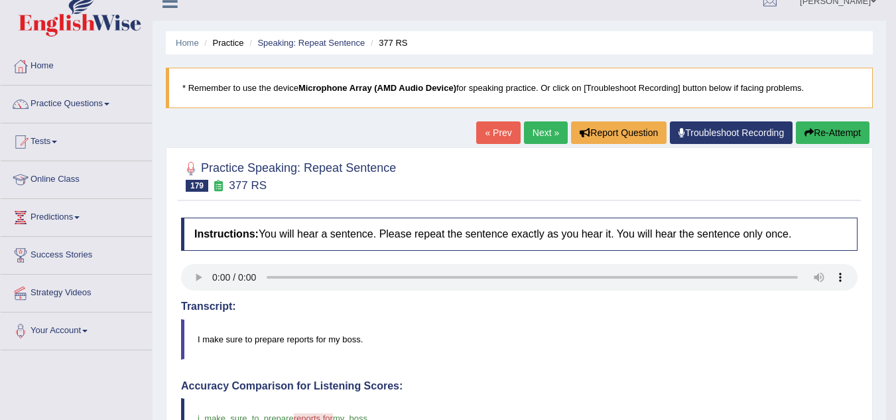
scroll to position [100, 0]
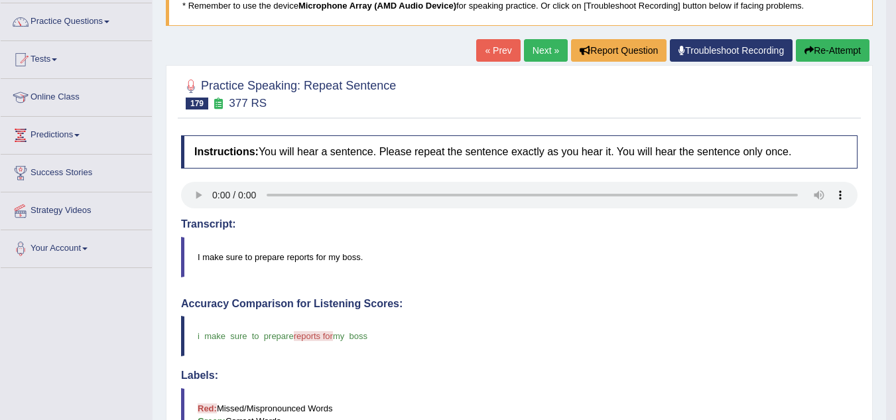
click at [814, 45] on button "Re-Attempt" at bounding box center [833, 50] width 74 height 23
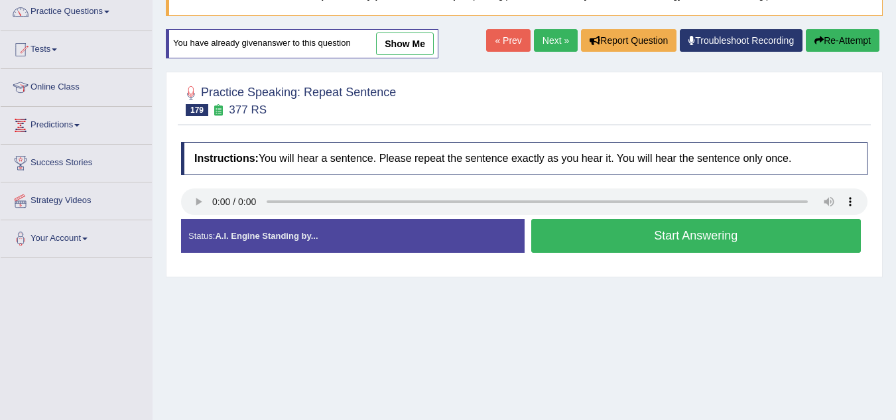
click at [650, 242] on button "Start Answering" at bounding box center [696, 236] width 330 height 34
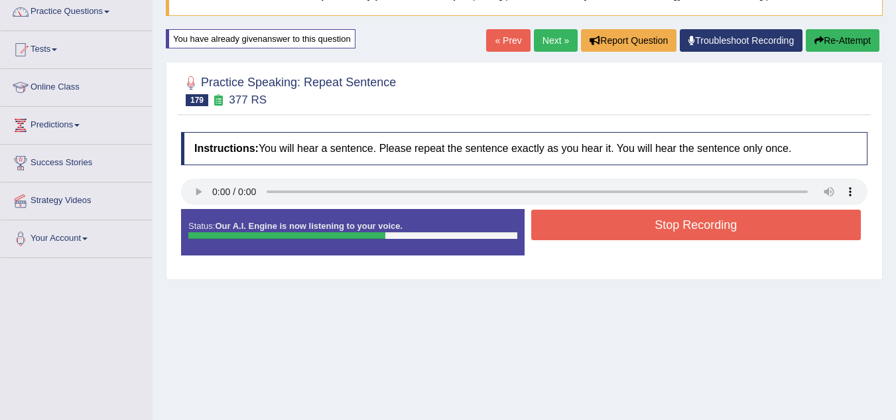
click at [837, 37] on button "Re-Attempt" at bounding box center [843, 40] width 74 height 23
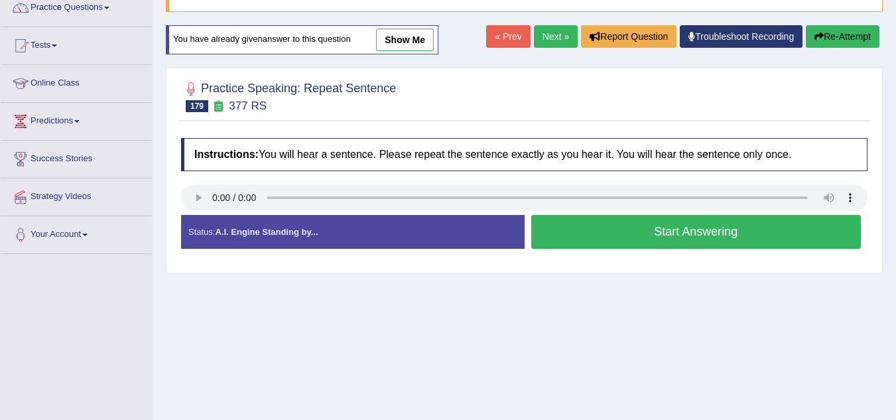
click at [623, 236] on button "Start Answering" at bounding box center [696, 232] width 330 height 34
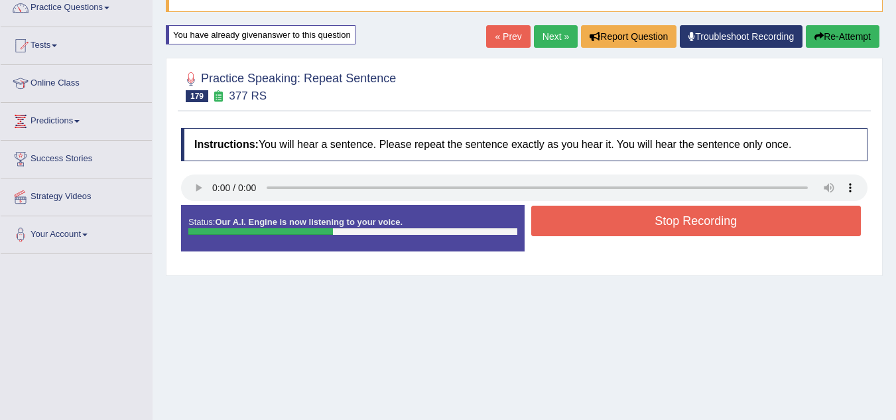
click at [625, 228] on button "Stop Recording" at bounding box center [696, 221] width 330 height 31
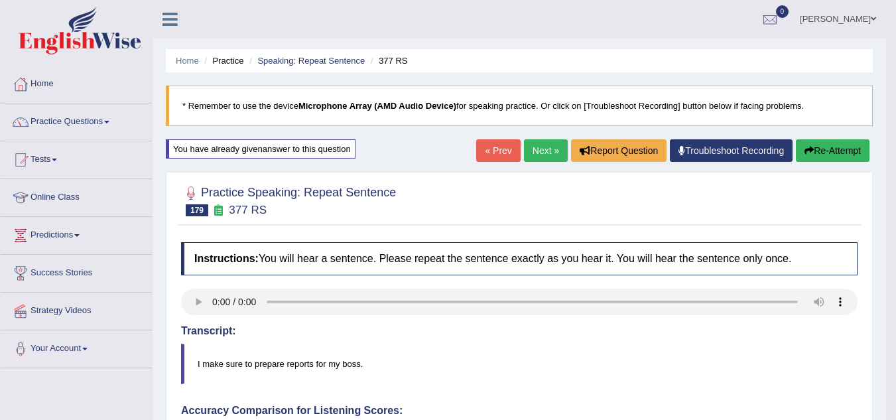
click at [543, 150] on link "Next »" at bounding box center [546, 150] width 44 height 23
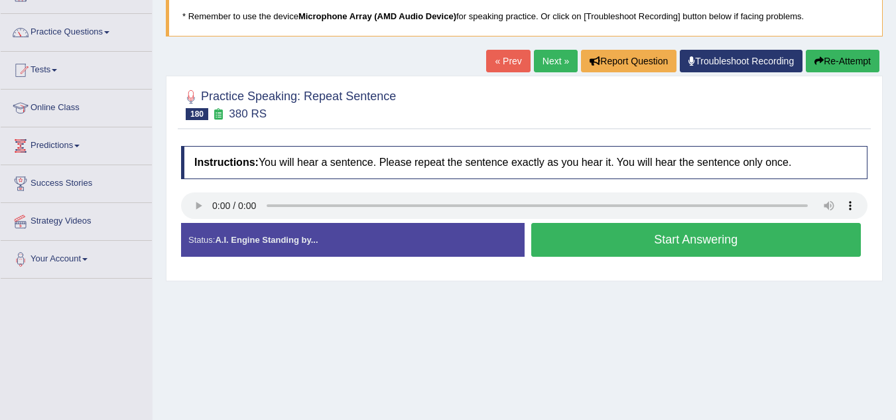
click at [601, 242] on button "Start Answering" at bounding box center [696, 240] width 330 height 34
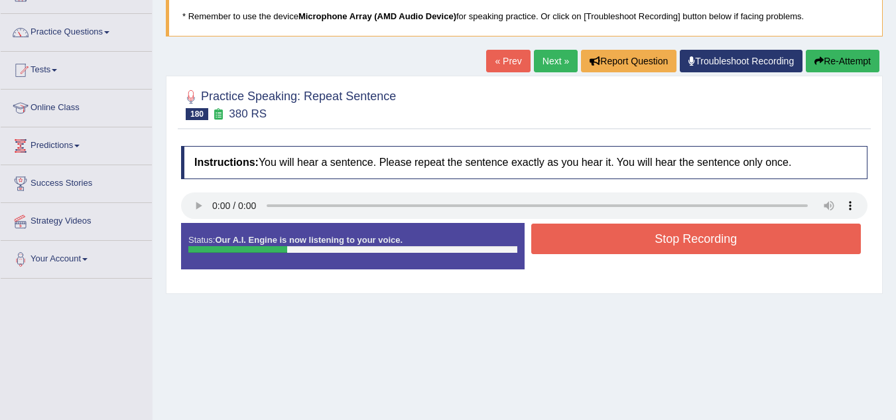
click at [601, 242] on button "Stop Recording" at bounding box center [696, 239] width 330 height 31
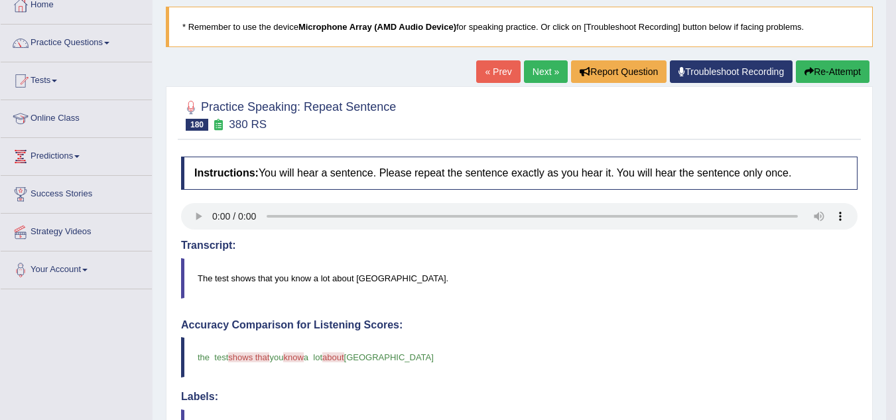
scroll to position [76, 0]
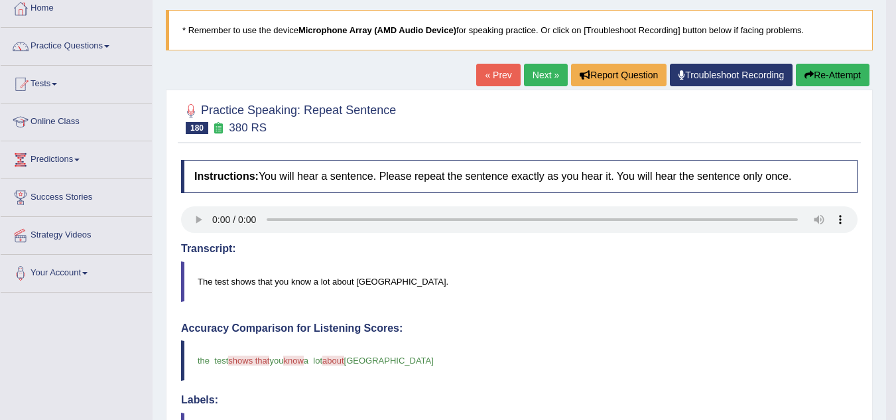
click at [807, 70] on button "Re-Attempt" at bounding box center [833, 75] width 74 height 23
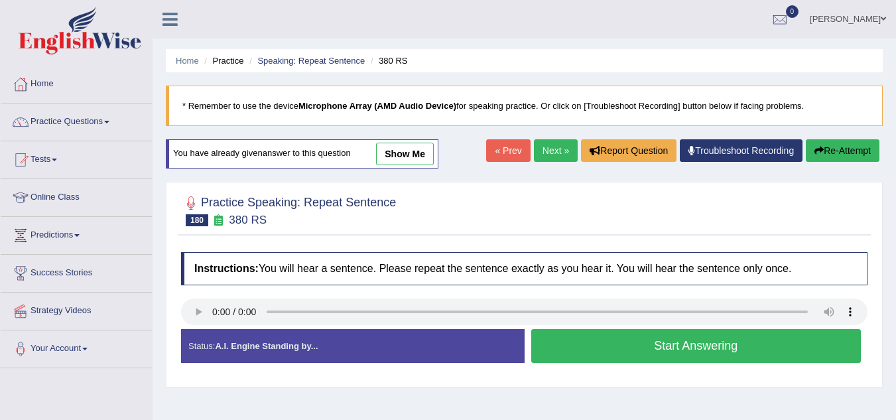
scroll to position [76, 0]
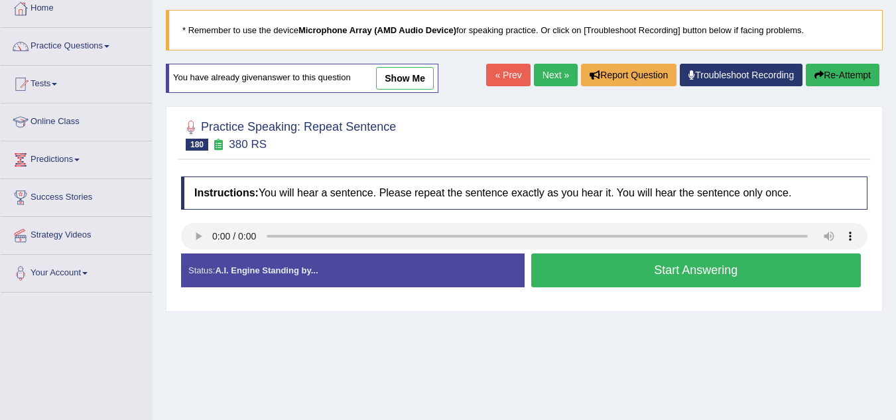
click at [693, 273] on button "Start Answering" at bounding box center [696, 270] width 330 height 34
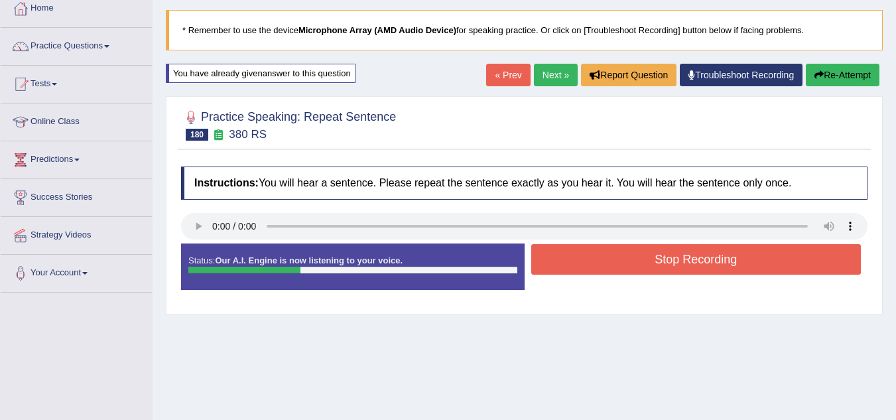
click at [693, 273] on button "Stop Recording" at bounding box center [696, 259] width 330 height 31
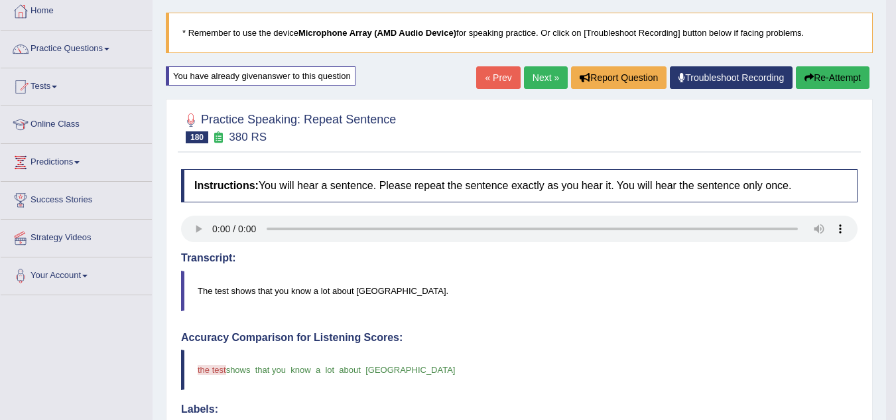
scroll to position [74, 0]
click at [807, 73] on icon "button" at bounding box center [809, 76] width 9 height 9
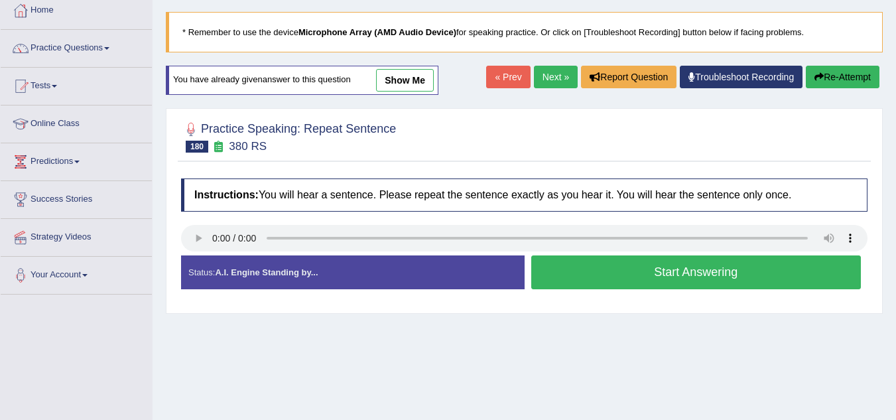
scroll to position [74, 0]
click at [679, 280] on button "Start Answering" at bounding box center [696, 272] width 330 height 34
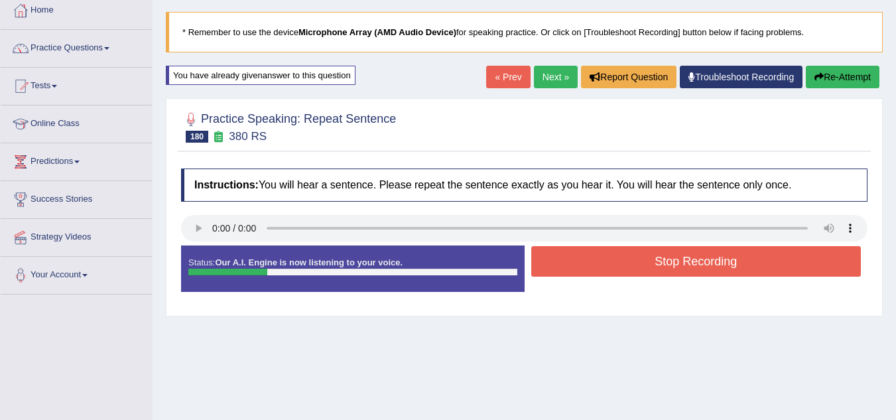
click at [683, 264] on button "Stop Recording" at bounding box center [696, 261] width 330 height 31
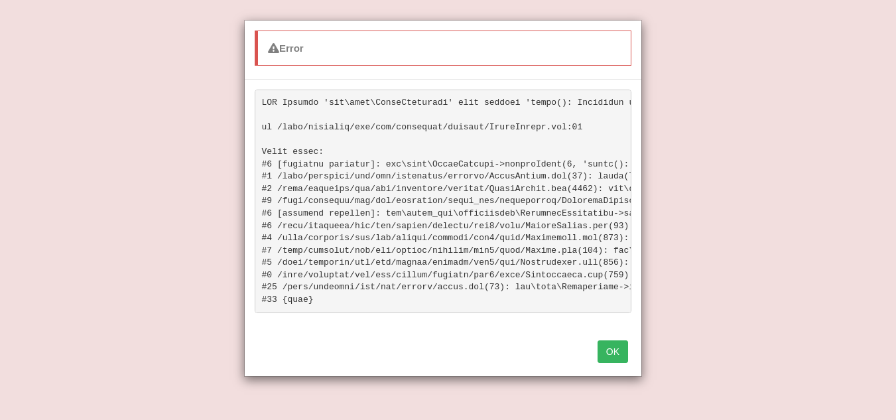
scroll to position [227, 0]
click at [608, 360] on button "OK" at bounding box center [613, 351] width 31 height 23
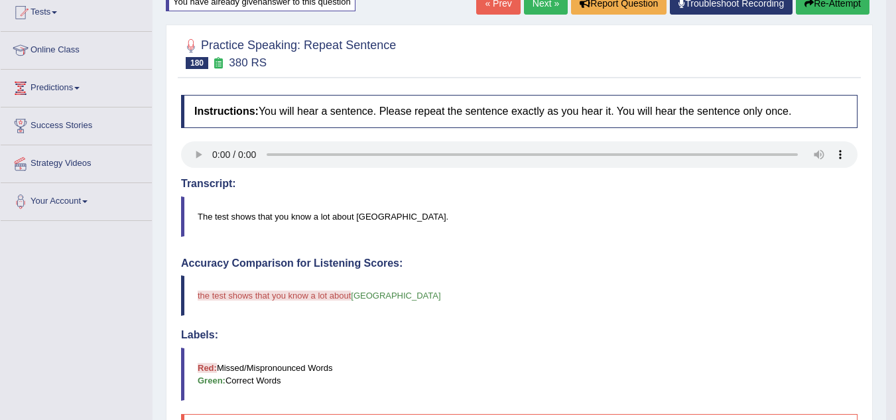
scroll to position [147, 0]
click at [601, 249] on div "Instructions: You will hear a sentence. Please repeat the sentence exactly as y…" at bounding box center [519, 306] width 683 height 434
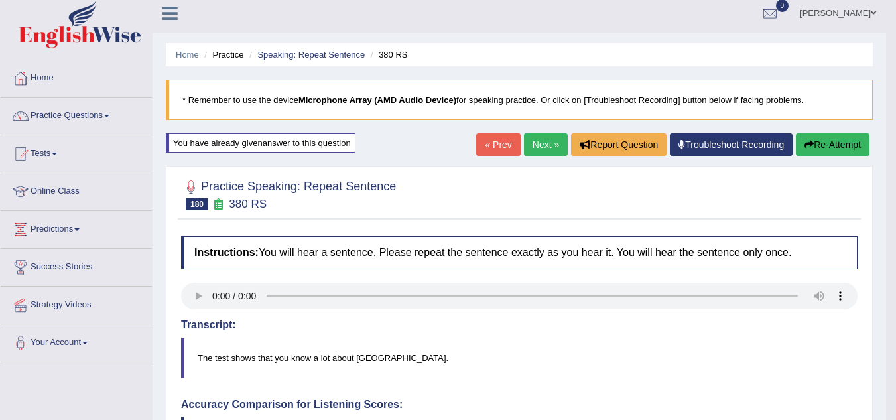
scroll to position [5, 0]
click at [825, 153] on button "Re-Attempt" at bounding box center [833, 145] width 74 height 23
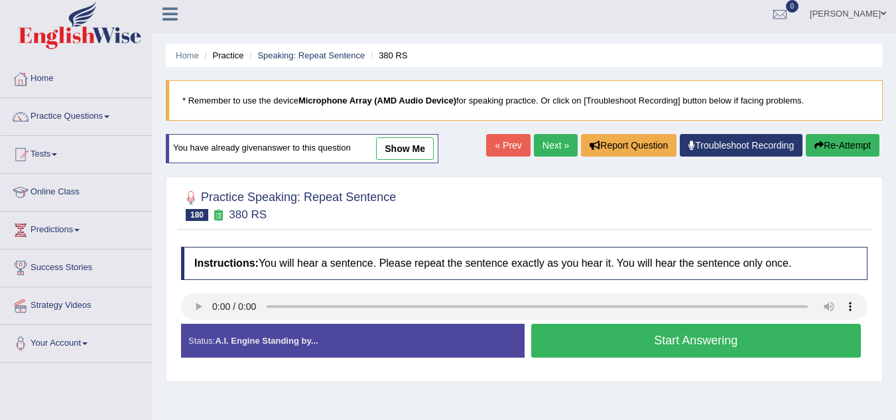
click at [693, 343] on button "Start Answering" at bounding box center [696, 341] width 330 height 34
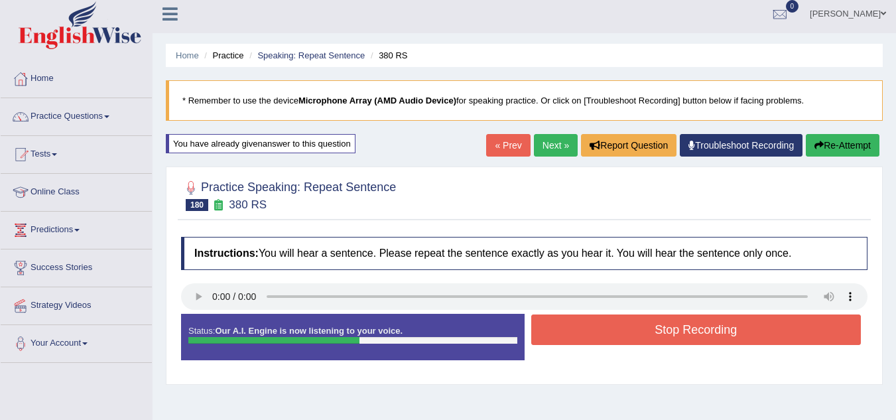
click at [696, 330] on button "Stop Recording" at bounding box center [696, 329] width 330 height 31
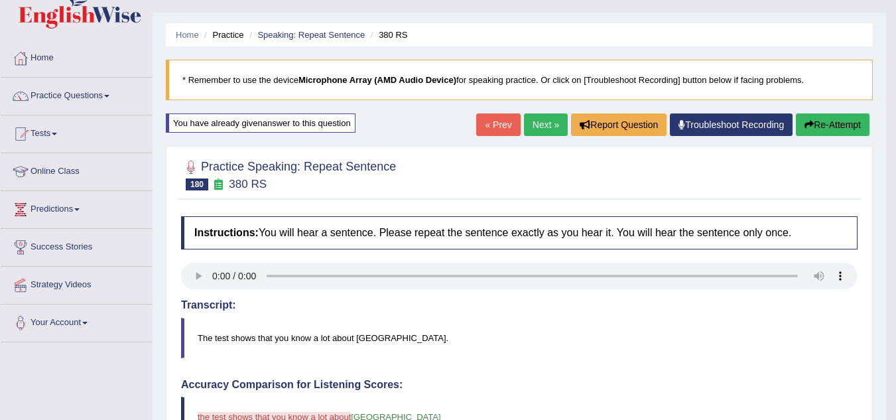
scroll to position [17, 0]
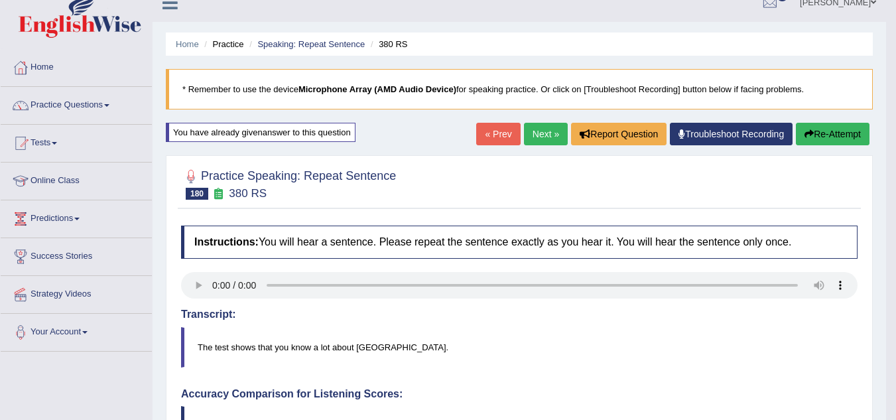
click at [806, 127] on button "Re-Attempt" at bounding box center [833, 134] width 74 height 23
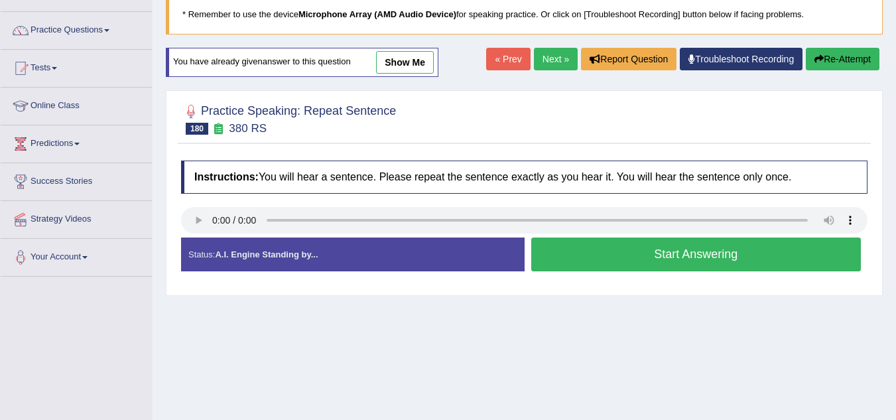
click at [680, 254] on button "Start Answering" at bounding box center [696, 255] width 330 height 34
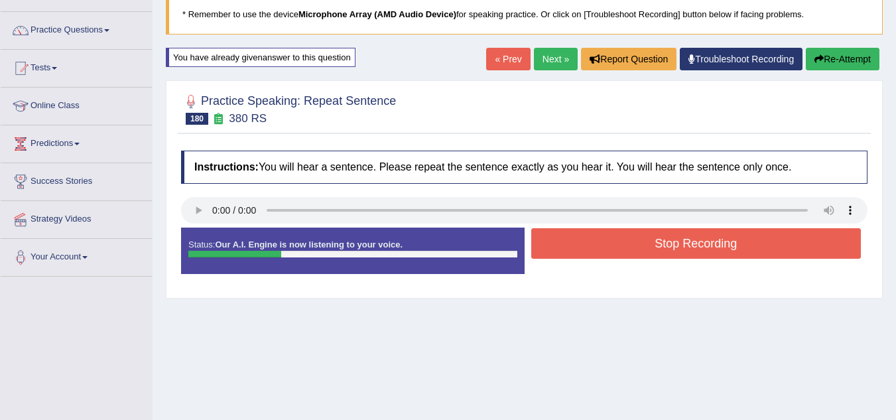
click at [680, 254] on button "Stop Recording" at bounding box center [696, 243] width 330 height 31
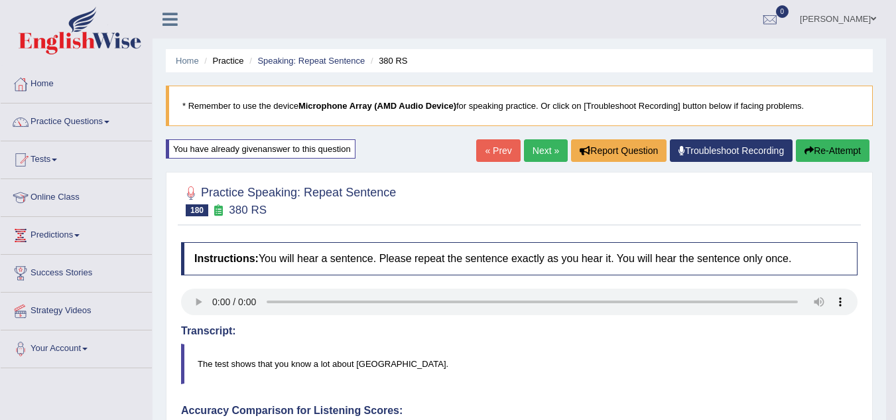
click at [524, 143] on link "Next »" at bounding box center [546, 150] width 44 height 23
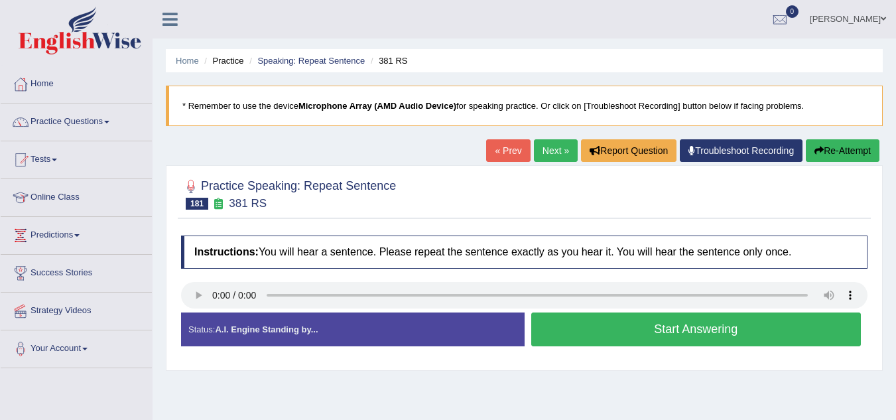
click at [561, 324] on button "Start Answering" at bounding box center [696, 330] width 330 height 34
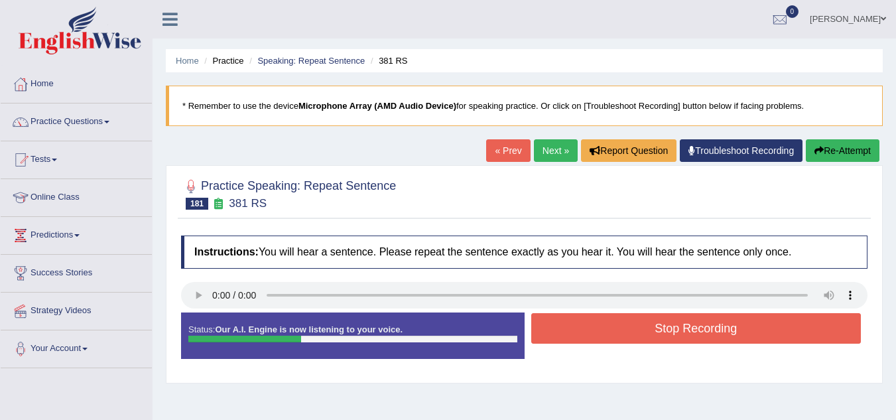
click at [816, 162] on button "Re-Attempt" at bounding box center [843, 150] width 74 height 23
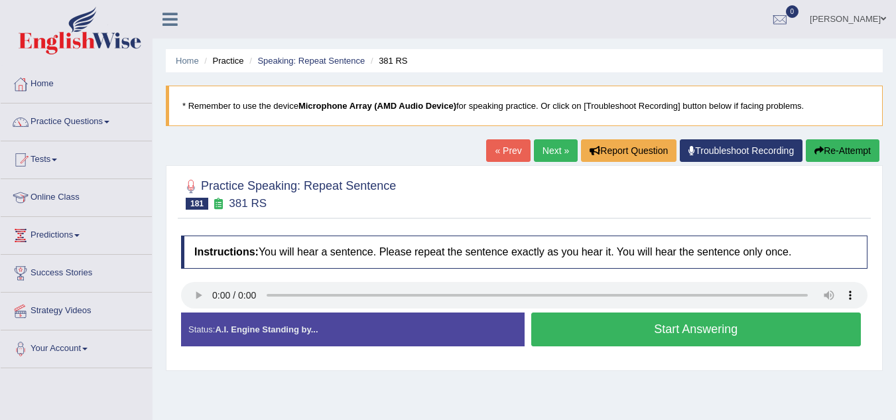
click at [711, 324] on button "Start Answering" at bounding box center [696, 330] width 330 height 34
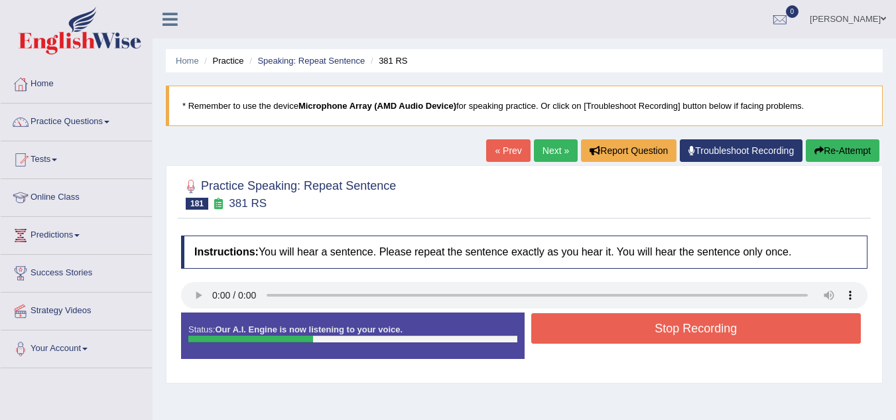
click at [711, 324] on button "Stop Recording" at bounding box center [696, 328] width 330 height 31
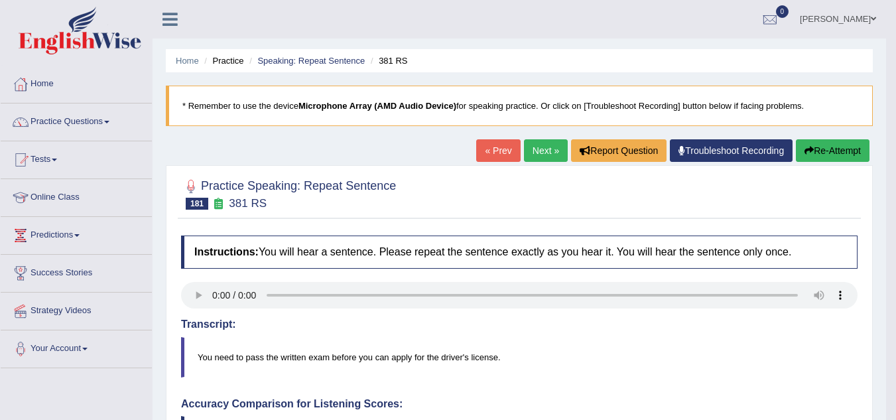
click at [824, 151] on button "Re-Attempt" at bounding box center [833, 150] width 74 height 23
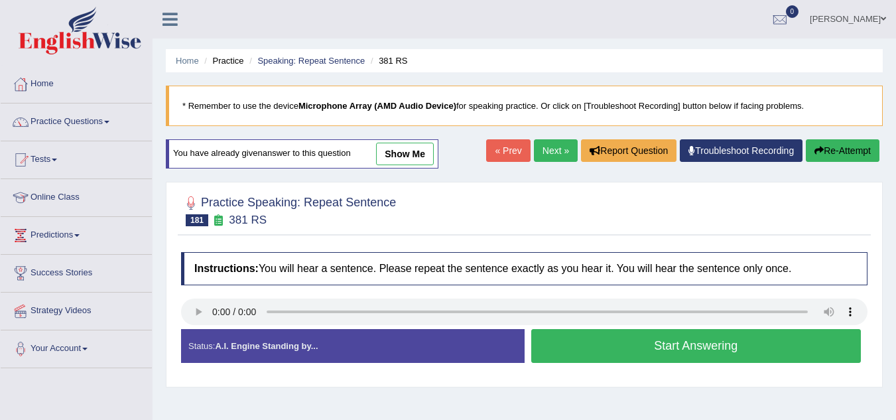
click at [714, 348] on button "Start Answering" at bounding box center [696, 346] width 330 height 34
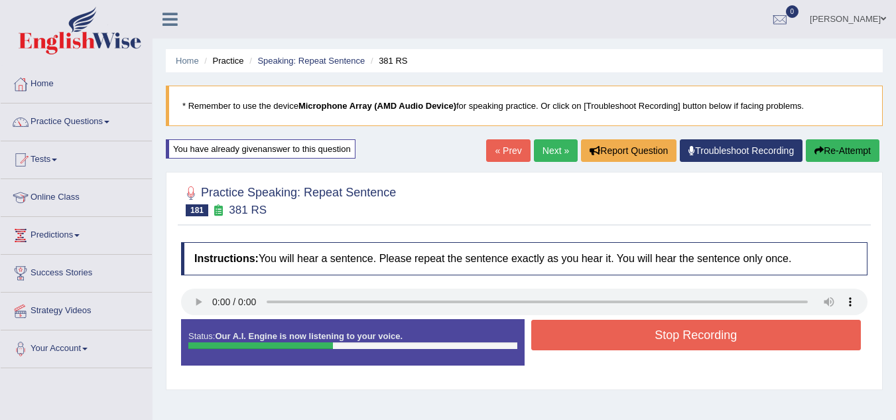
click at [714, 348] on button "Stop Recording" at bounding box center [696, 335] width 330 height 31
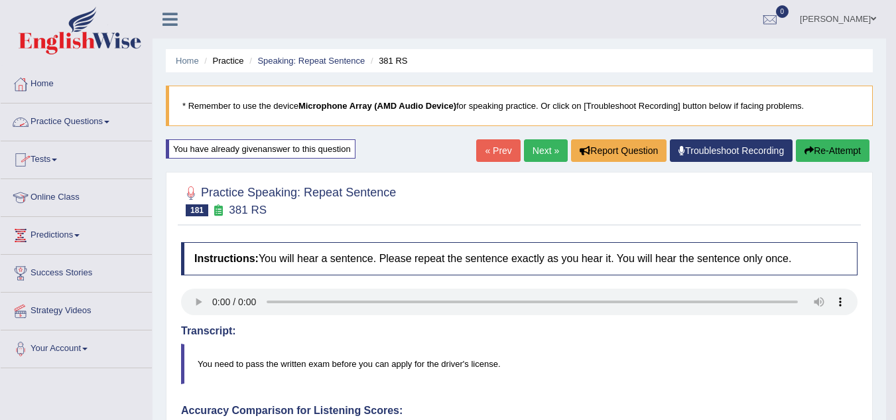
click at [79, 122] on link "Practice Questions" at bounding box center [76, 120] width 151 height 33
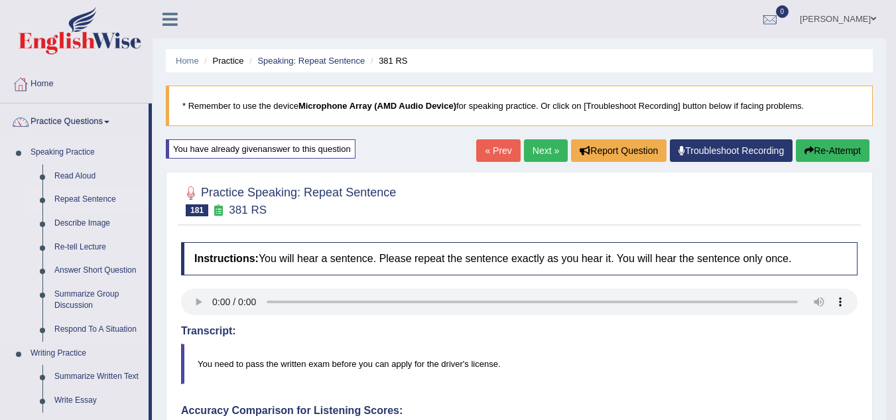
click at [89, 196] on link "Repeat Sentence" at bounding box center [98, 200] width 100 height 24
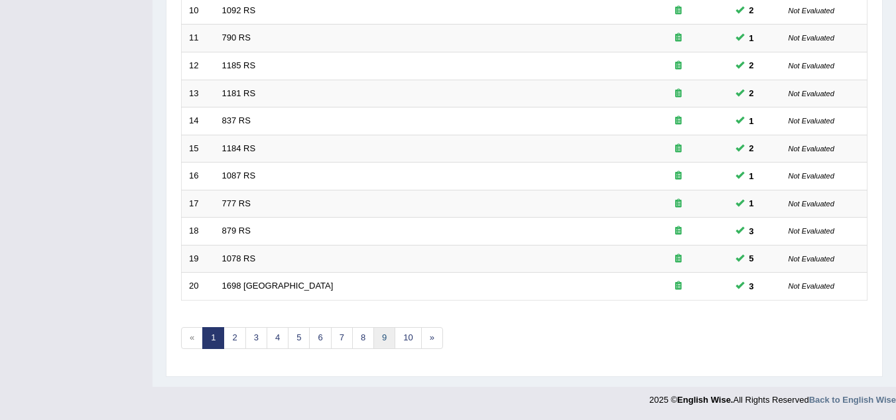
click at [378, 334] on link "9" at bounding box center [385, 338] width 22 height 22
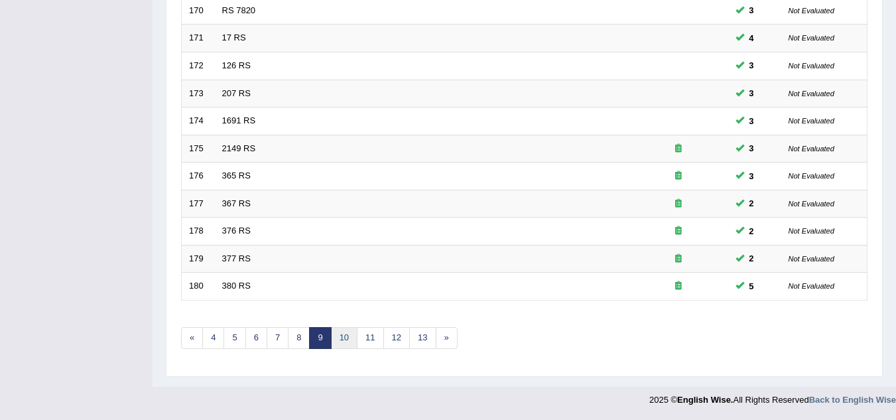
click at [340, 346] on link "10" at bounding box center [344, 338] width 27 height 22
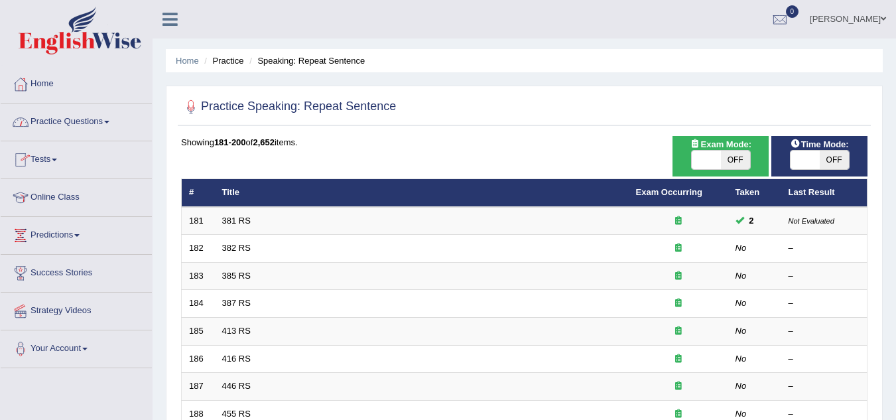
click at [74, 117] on link "Practice Questions" at bounding box center [76, 120] width 151 height 33
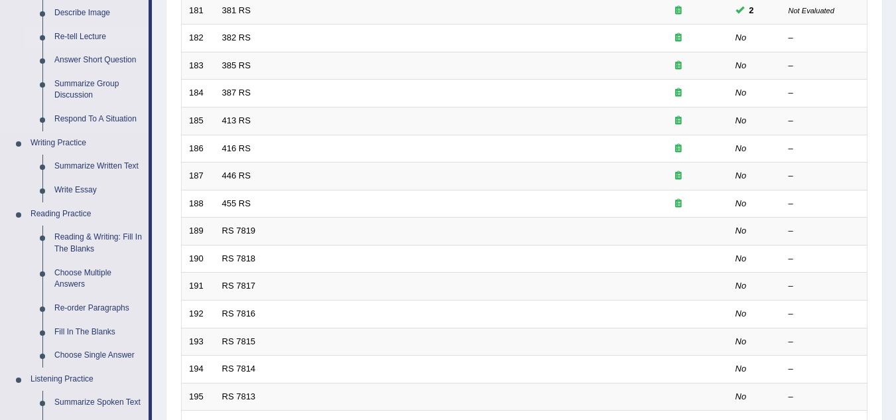
scroll to position [247, 0]
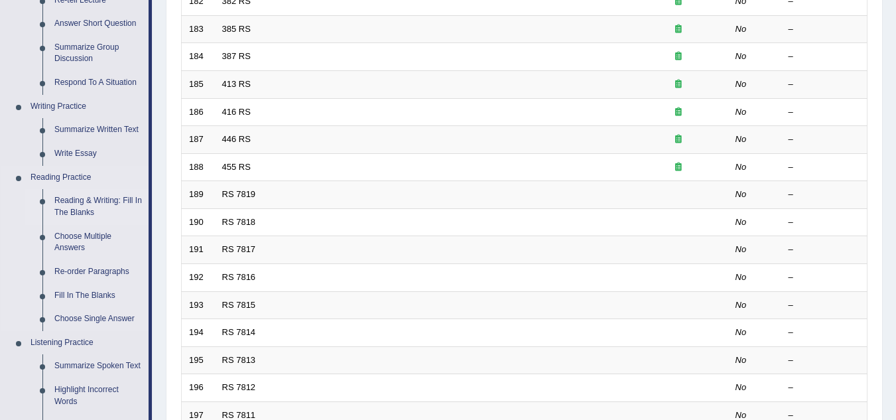
click at [98, 198] on link "Reading & Writing: Fill In The Blanks" at bounding box center [98, 206] width 100 height 35
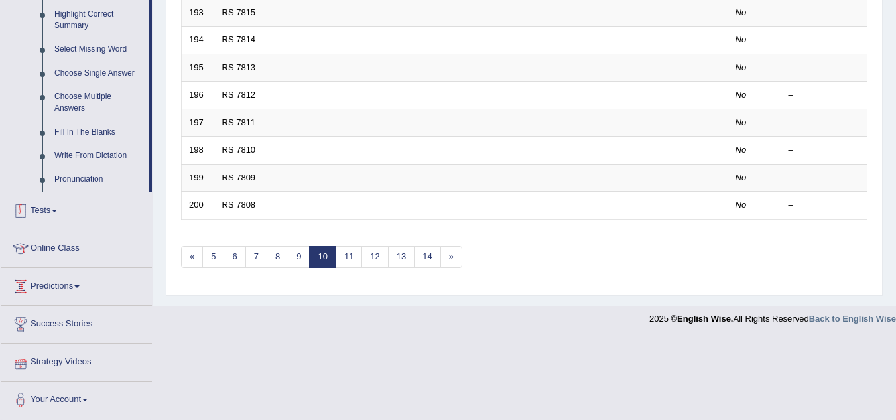
scroll to position [516, 0]
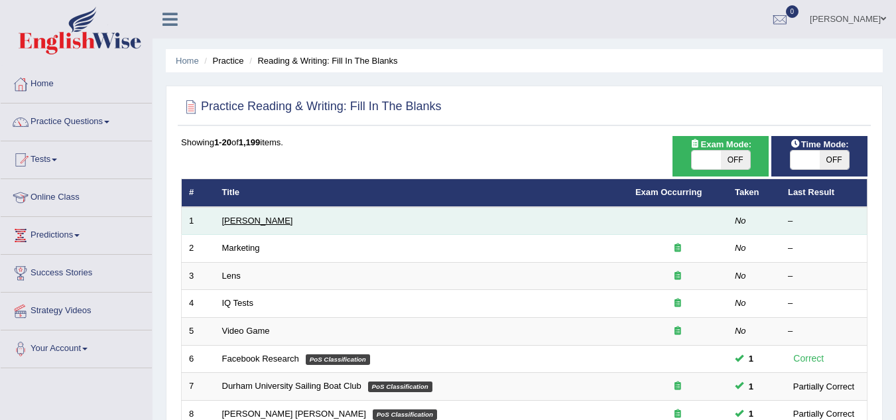
click at [252, 216] on link "[PERSON_NAME]" at bounding box center [257, 221] width 71 height 10
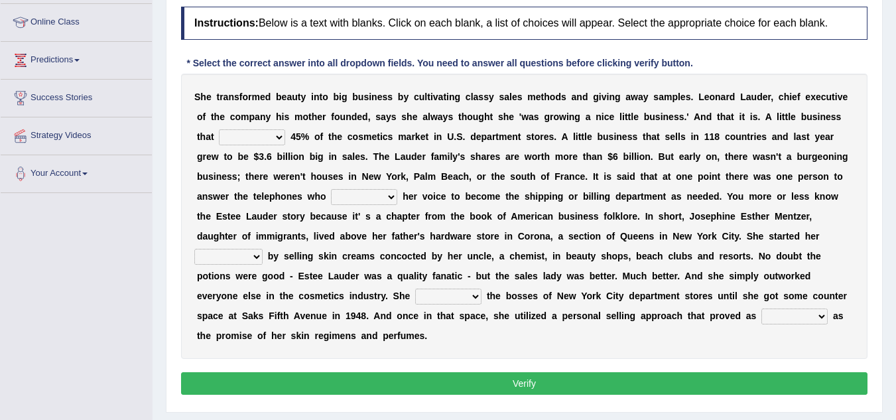
scroll to position [176, 0]
click at [246, 132] on select "has controls makes maintains" at bounding box center [252, 137] width 66 height 16
select select "makes"
click at [219, 129] on select "has controls makes maintains" at bounding box center [252, 137] width 66 height 16
click at [349, 196] on select "switched changed raised used" at bounding box center [364, 196] width 66 height 16
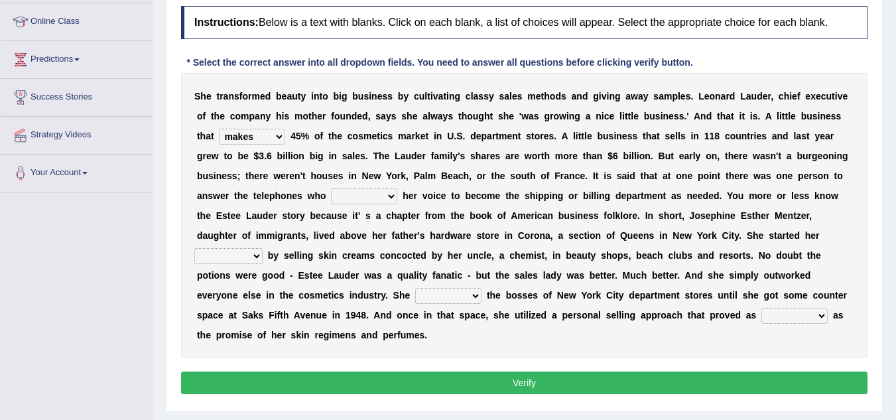
select select "raised"
click at [331, 188] on select "switched changed raised used" at bounding box center [364, 196] width 66 height 16
click at [235, 259] on select "job institute companion enterprise" at bounding box center [228, 256] width 68 height 16
select select "job"
click at [194, 248] on select "job institute companion enterprise" at bounding box center [228, 256] width 68 height 16
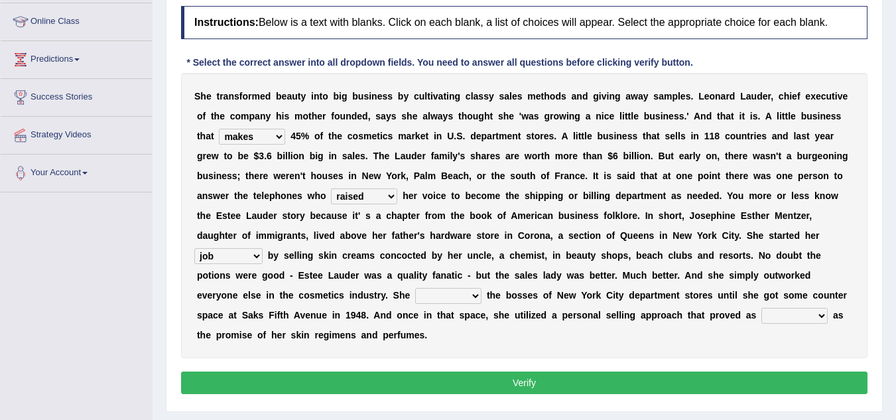
click at [442, 295] on select "stated bridged stalked heaved" at bounding box center [448, 296] width 66 height 16
select select "stalked"
click at [415, 288] on select "stated bridged stalked heaved" at bounding box center [448, 296] width 66 height 16
click at [445, 385] on button "Verify" at bounding box center [524, 383] width 687 height 23
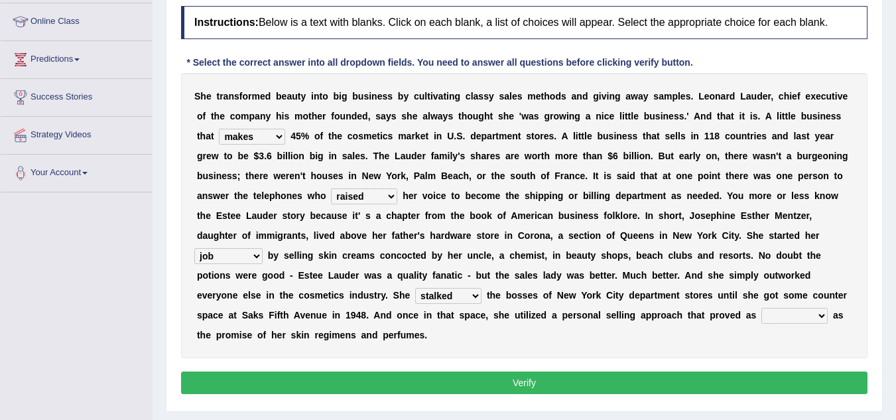
click at [768, 313] on select "potent ruthless potential expensive" at bounding box center [795, 316] width 66 height 16
select select "potential"
click at [762, 308] on select "potent ruthless potential expensive" at bounding box center [795, 316] width 66 height 16
click at [778, 380] on button "Verify" at bounding box center [524, 383] width 687 height 23
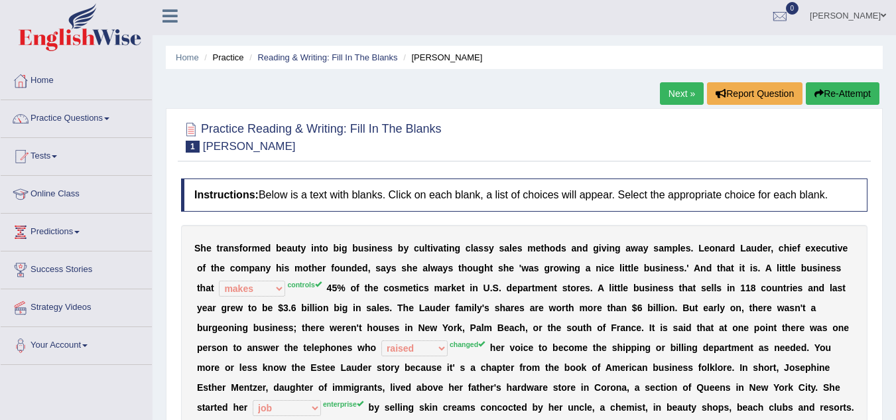
scroll to position [3, 0]
click at [827, 89] on button "Re-Attempt" at bounding box center [843, 94] width 74 height 23
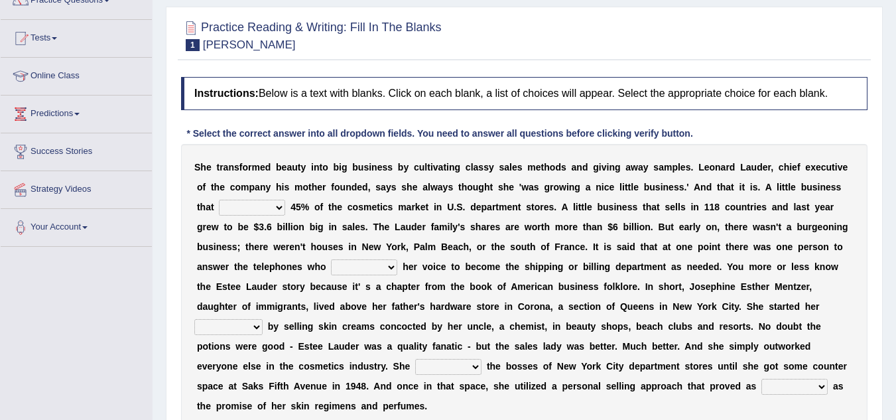
scroll to position [125, 0]
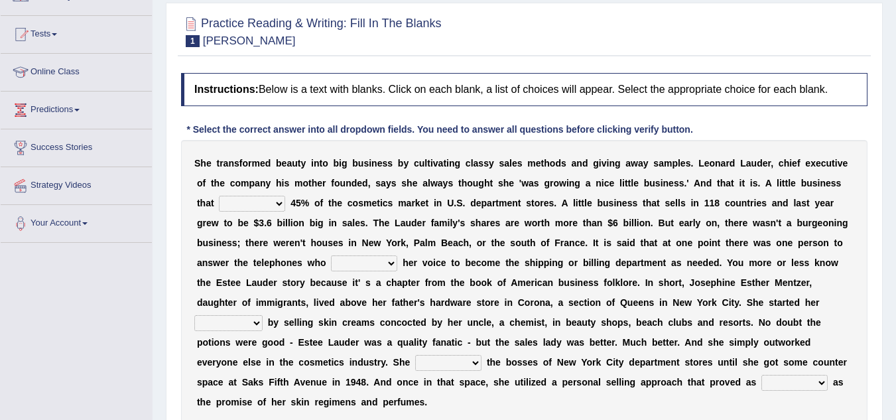
click at [252, 202] on select "has controls makes maintains" at bounding box center [252, 204] width 66 height 16
select select "controls"
click at [219, 196] on select "has controls makes maintains" at bounding box center [252, 204] width 66 height 16
click at [357, 262] on select "switched changed raised used" at bounding box center [364, 263] width 66 height 16
select select "changed"
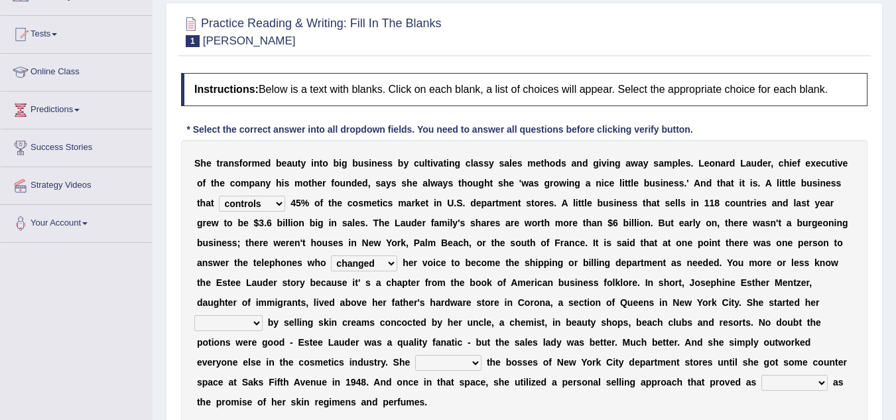
click at [331, 255] on select "switched changed raised used" at bounding box center [364, 263] width 66 height 16
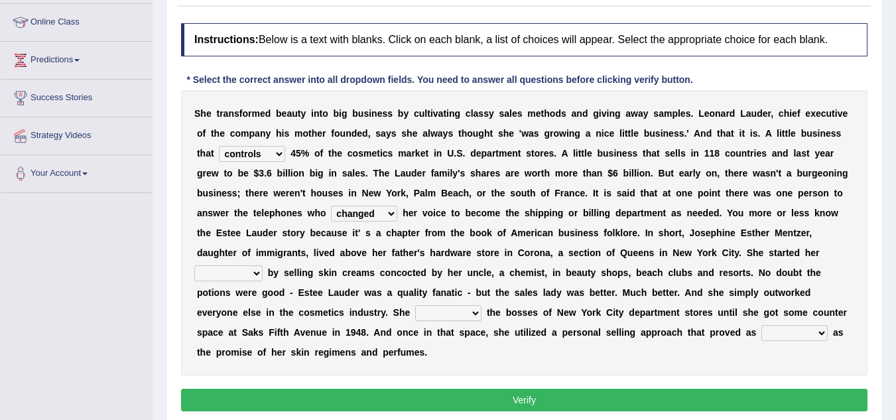
scroll to position [176, 0]
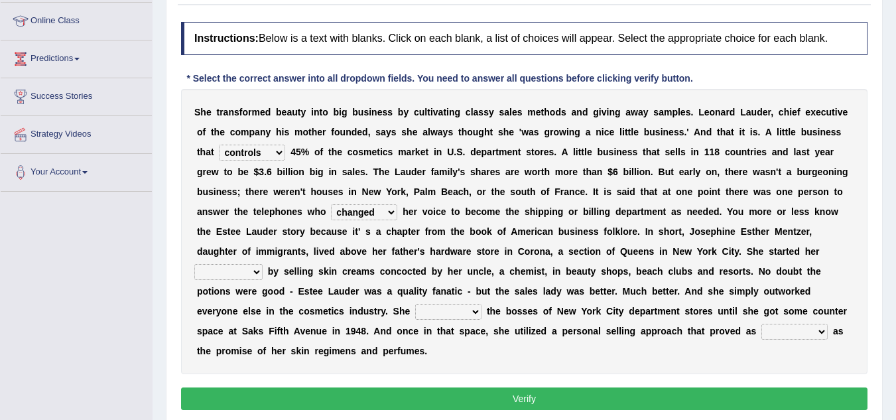
click at [240, 270] on select "job institute companion enterprise" at bounding box center [228, 272] width 68 height 16
select select "enterprise"
click at [194, 264] on select "job institute companion enterprise" at bounding box center [228, 272] width 68 height 16
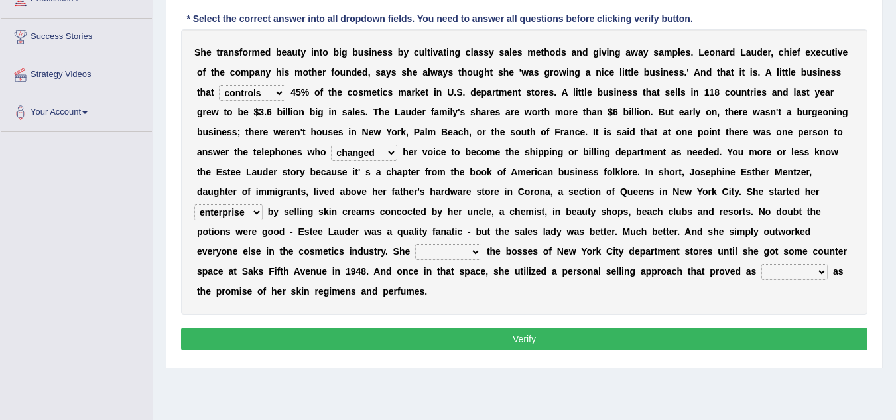
scroll to position [238, 0]
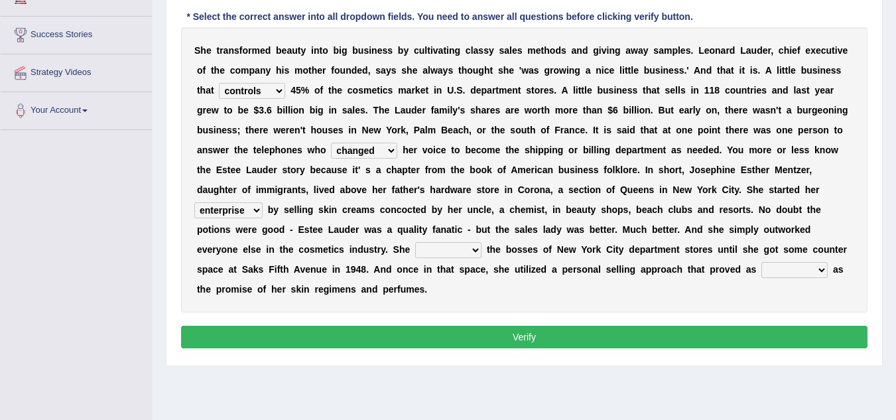
click at [458, 249] on select "stated bridged stalked heaved" at bounding box center [448, 250] width 66 height 16
select select "stalked"
click at [415, 242] on select "stated bridged stalked heaved" at bounding box center [448, 250] width 66 height 16
click at [787, 272] on select "potent ruthless potential expensive" at bounding box center [795, 270] width 66 height 16
select select "potent"
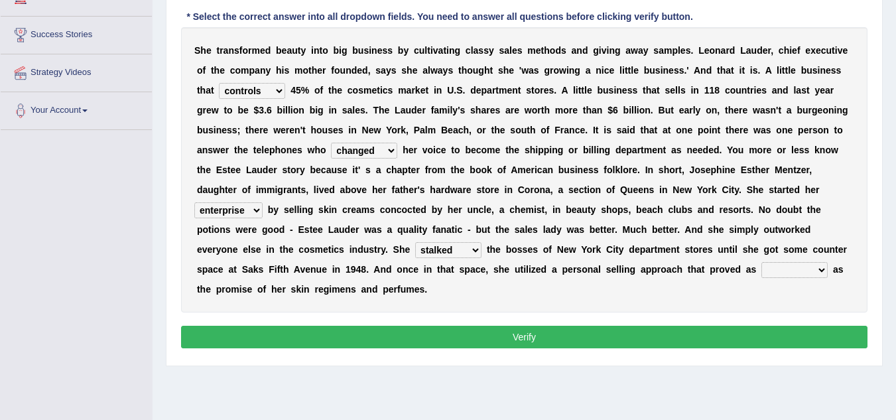
click at [762, 262] on select "potent ruthless potential expensive" at bounding box center [795, 270] width 66 height 16
click at [669, 336] on button "Verify" at bounding box center [524, 337] width 687 height 23
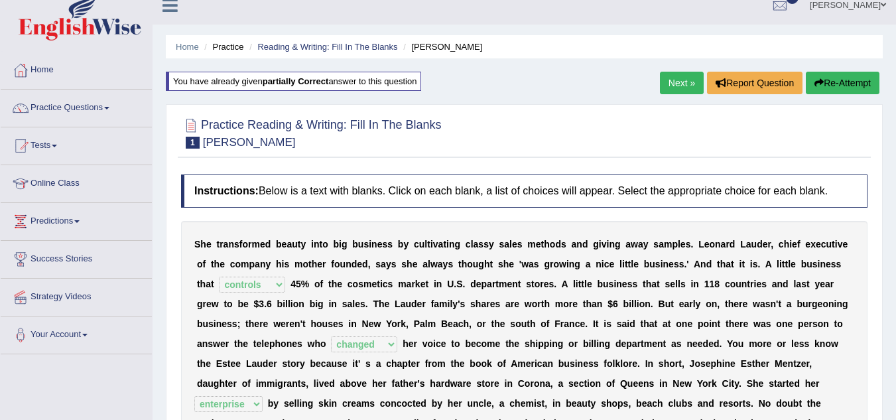
scroll to position [13, 0]
click at [676, 83] on link "Next »" at bounding box center [682, 83] width 44 height 23
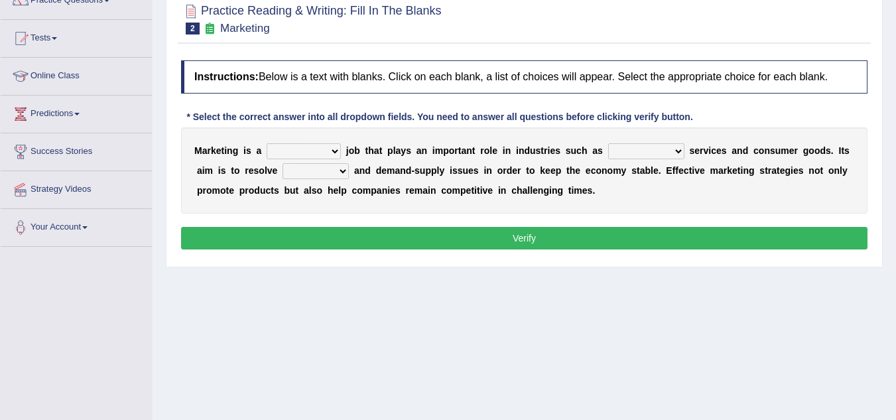
scroll to position [121, 0]
click at [317, 147] on select "professional flexible parochial descriptive" at bounding box center [304, 151] width 74 height 16
select select "professional"
click at [267, 143] on select "professional flexible parochial descriptive" at bounding box center [304, 151] width 74 height 16
click at [626, 153] on select "civil financial conventional foremost" at bounding box center [646, 151] width 76 height 16
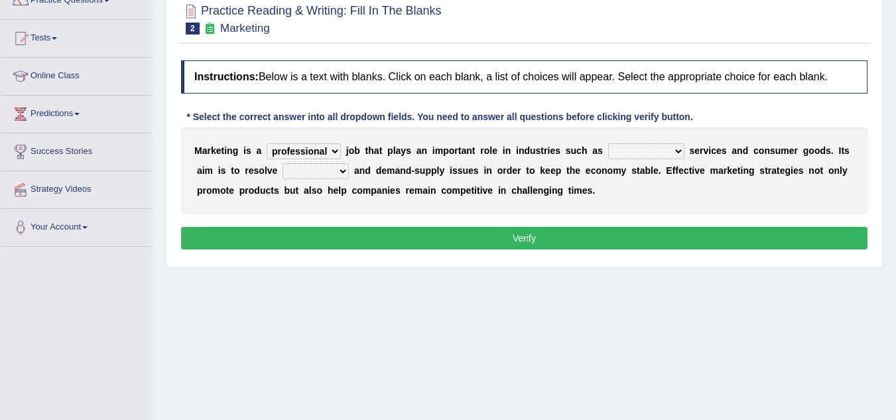
select select "financial"
click at [608, 143] on select "civil financial conventional foremost" at bounding box center [646, 151] width 76 height 16
click at [309, 173] on select "imbalance excess symmetry budget" at bounding box center [316, 171] width 66 height 16
select select "budget"
click at [283, 163] on select "imbalance excess symmetry budget" at bounding box center [316, 171] width 66 height 16
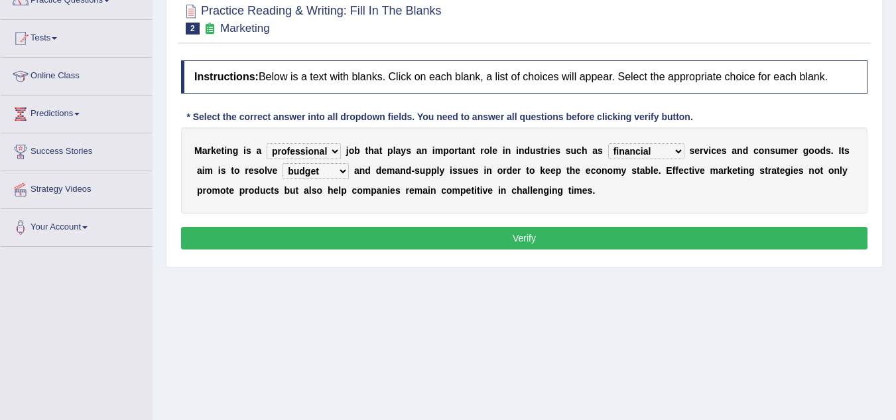
click at [360, 237] on button "Verify" at bounding box center [524, 238] width 687 height 23
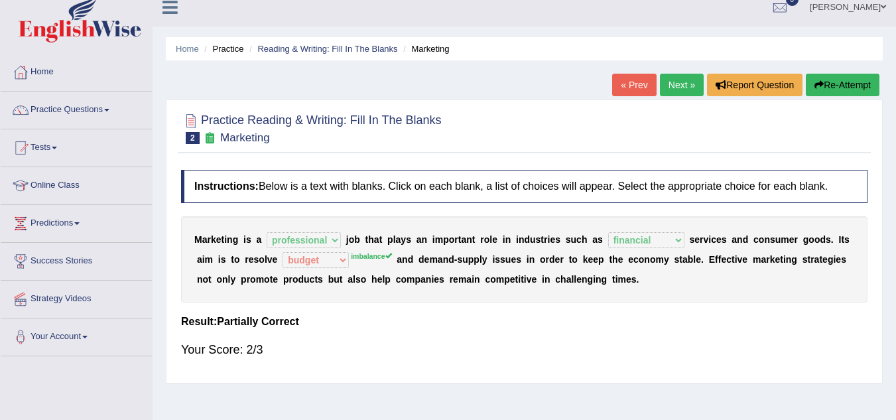
scroll to position [11, 0]
click at [831, 88] on button "Re-Attempt" at bounding box center [843, 85] width 74 height 23
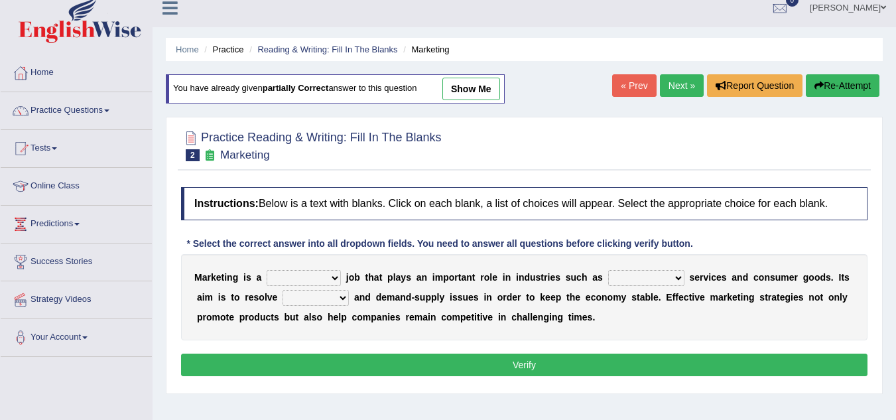
click at [317, 279] on select "professional flexible parochial descriptive" at bounding box center [304, 278] width 74 height 16
select select "professional"
click at [267, 270] on select "professional flexible parochial descriptive" at bounding box center [304, 278] width 74 height 16
click at [650, 279] on select "civil financial conventional foremost" at bounding box center [646, 278] width 76 height 16
select select "financial"
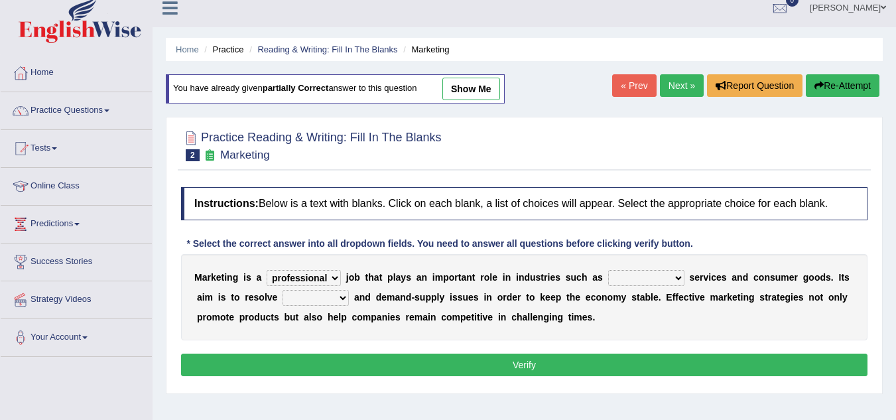
click at [608, 270] on select "civil financial conventional foremost" at bounding box center [646, 278] width 76 height 16
click at [311, 297] on select "imbalance excess symmetry budget" at bounding box center [316, 298] width 66 height 16
select select "imbalance"
click at [283, 290] on select "imbalance excess symmetry budget" at bounding box center [316, 298] width 66 height 16
click at [329, 362] on button "Verify" at bounding box center [524, 365] width 687 height 23
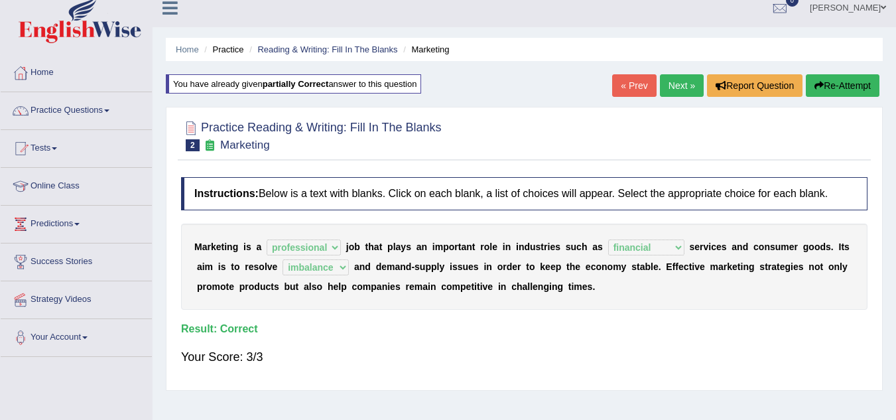
click at [683, 81] on link "Next »" at bounding box center [682, 85] width 44 height 23
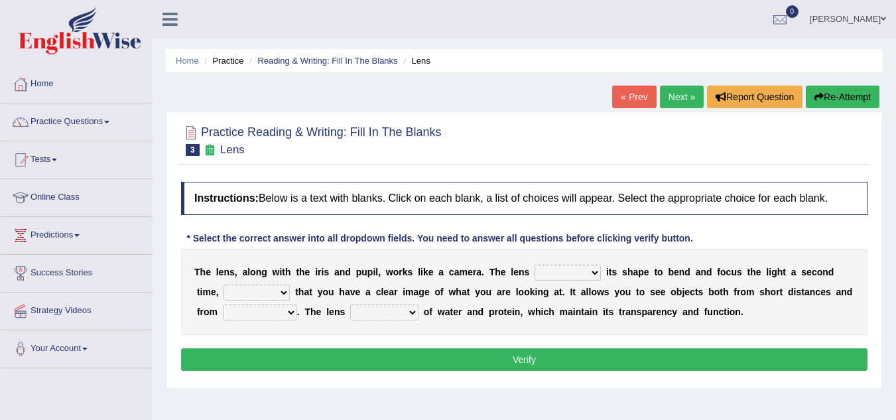
click at [554, 270] on select "adjusts shows selects presents" at bounding box center [568, 273] width 66 height 16
select select "adjusts"
click at [535, 265] on select "adjusts shows selects presents" at bounding box center [568, 273] width 66 height 16
click at [271, 293] on select "ensures to ensure ensure ensured" at bounding box center [257, 293] width 66 height 16
select select "to ensure"
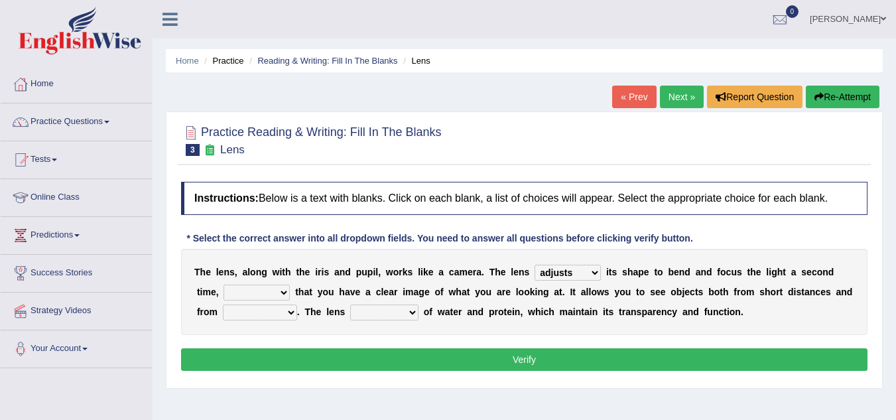
click at [224, 285] on select "ensures to ensure ensure ensured" at bounding box center [257, 293] width 66 height 16
click at [261, 314] on select "far away in between further apart all along" at bounding box center [260, 313] width 74 height 16
select select "far away"
click at [223, 305] on select "far away in between further apart all along" at bounding box center [260, 313] width 74 height 16
click at [393, 311] on select "constitutes comprises composes consists" at bounding box center [384, 313] width 68 height 16
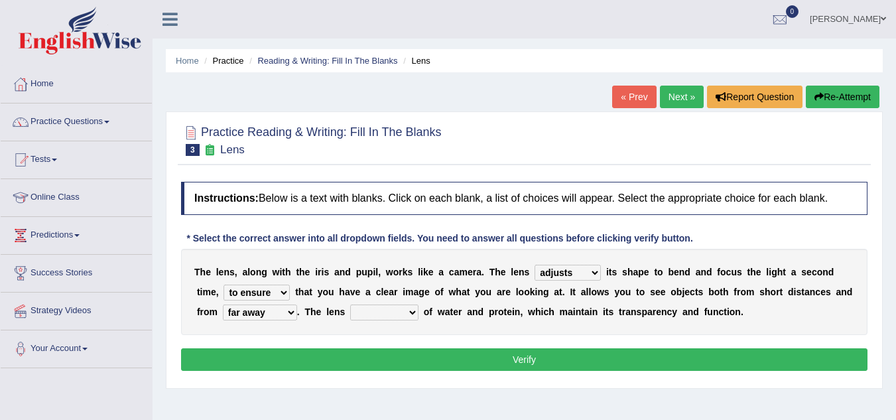
select select "comprises"
click at [350, 305] on select "constitutes comprises composes consists" at bounding box center [384, 313] width 68 height 16
click at [396, 358] on button "Verify" at bounding box center [524, 359] width 687 height 23
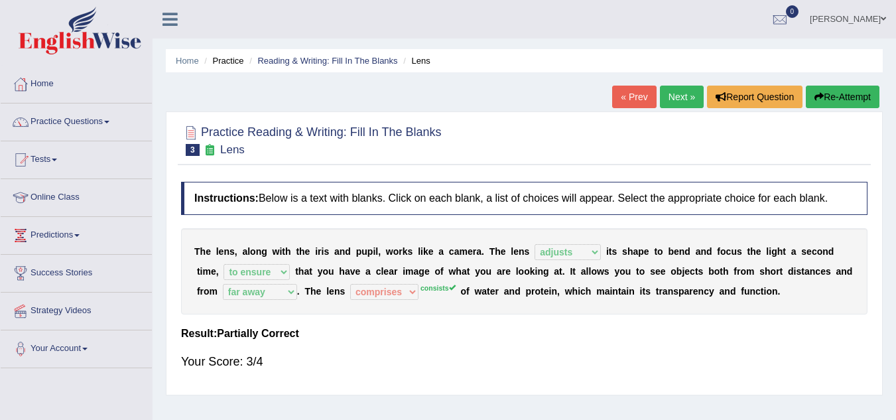
click at [844, 96] on button "Re-Attempt" at bounding box center [843, 97] width 74 height 23
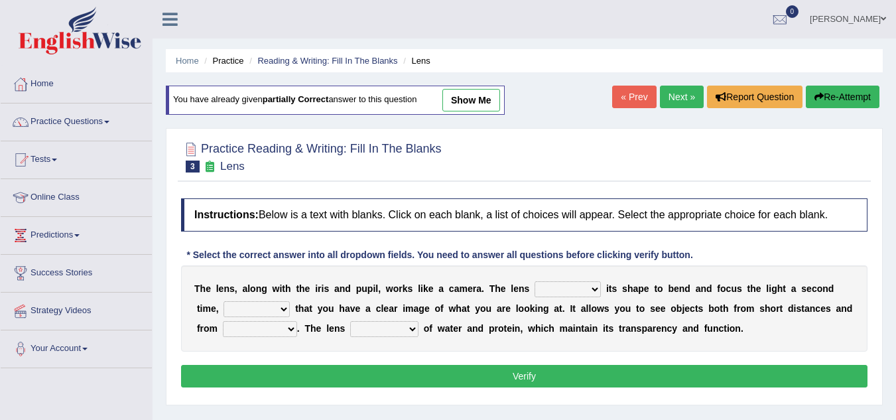
click at [559, 289] on select "adjusts shows selects presents" at bounding box center [568, 289] width 66 height 16
select select "adjusts"
click at [535, 281] on select "adjusts shows selects presents" at bounding box center [568, 289] width 66 height 16
click at [255, 305] on select "ensures to ensure ensure ensured" at bounding box center [257, 309] width 66 height 16
select select "to ensure"
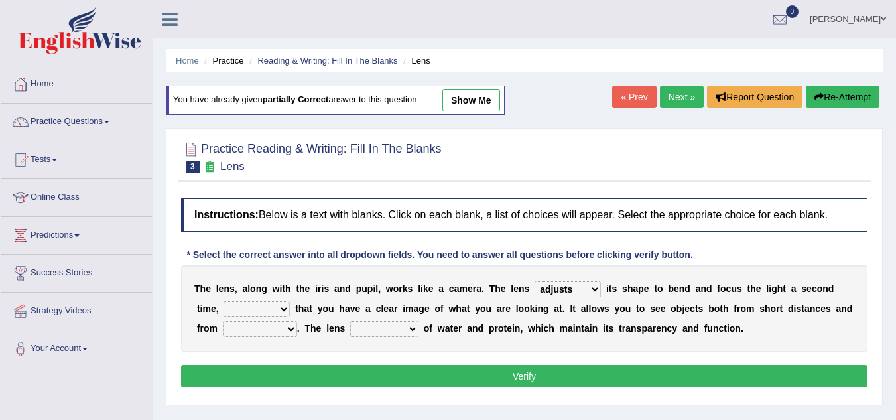
click at [224, 301] on select "ensures to ensure ensure ensured" at bounding box center [257, 309] width 66 height 16
click at [260, 332] on select "far away in between further apart all along" at bounding box center [260, 329] width 74 height 16
select select "far away"
click at [223, 321] on select "far away in between further apart all along" at bounding box center [260, 329] width 74 height 16
click at [377, 331] on select "constitutes comprises composes consists" at bounding box center [384, 329] width 68 height 16
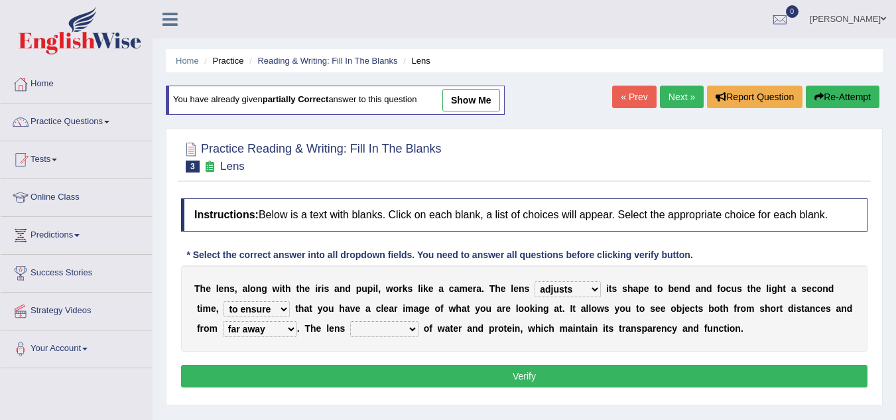
select select "consists"
click at [350, 321] on select "constitutes comprises composes consists" at bounding box center [384, 329] width 68 height 16
click at [443, 371] on button "Verify" at bounding box center [524, 376] width 687 height 23
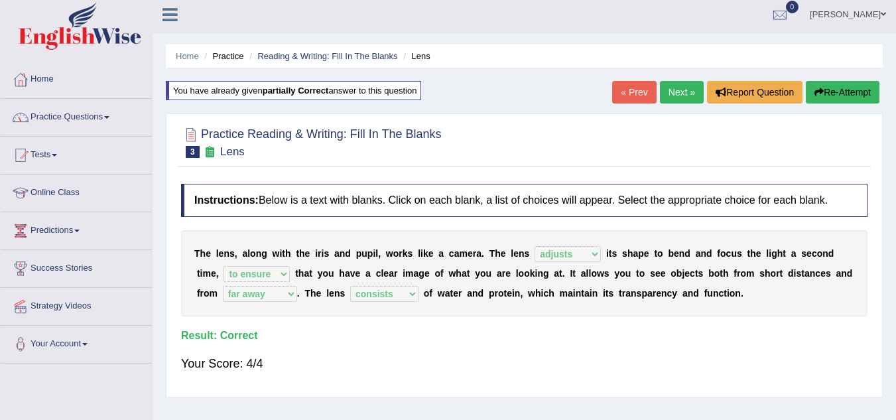
scroll to position [5, 0]
click at [70, 113] on link "Practice Questions" at bounding box center [76, 114] width 151 height 33
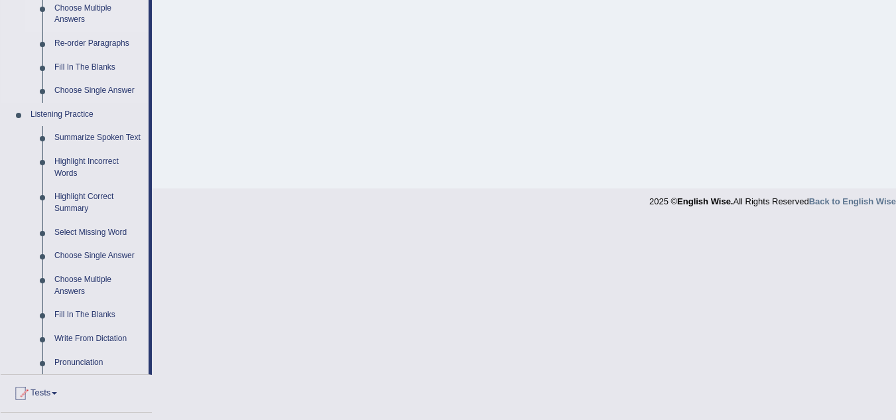
scroll to position [477, 0]
click at [104, 156] on link "Highlight Incorrect Words" at bounding box center [98, 165] width 100 height 35
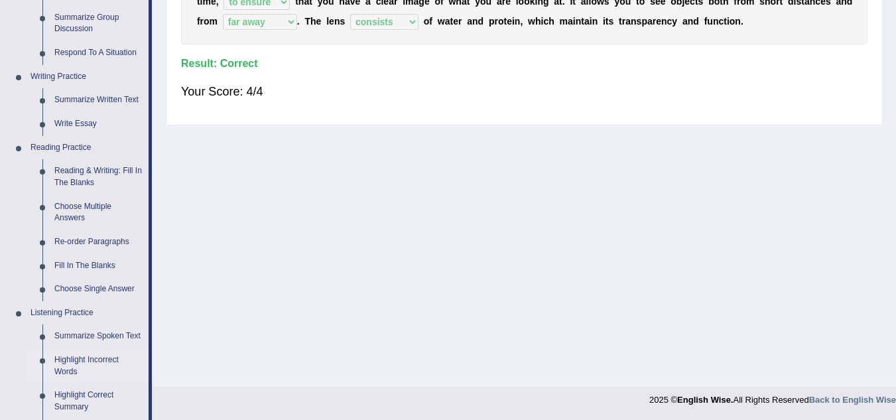
scroll to position [619, 0]
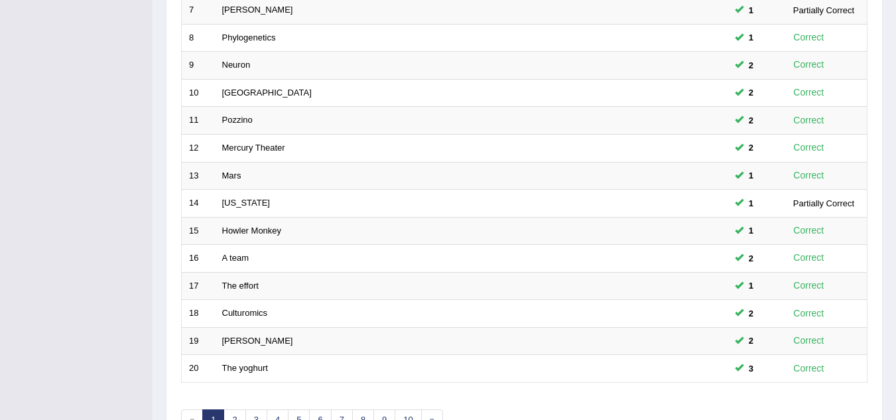
scroll to position [458, 0]
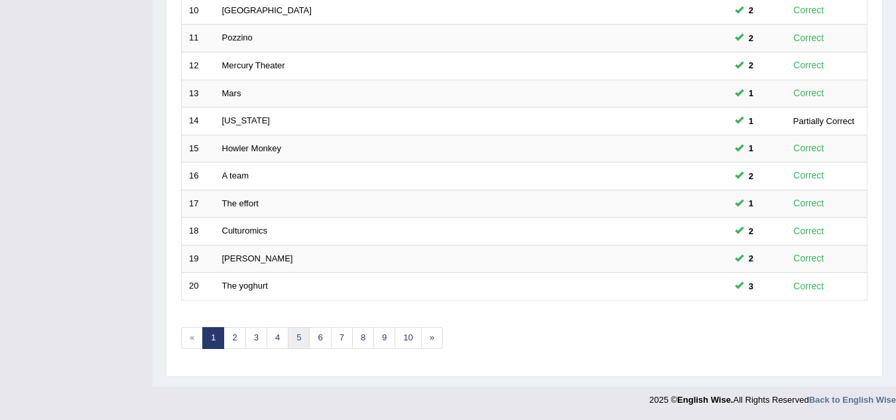
click at [297, 330] on link "5" at bounding box center [299, 338] width 22 height 22
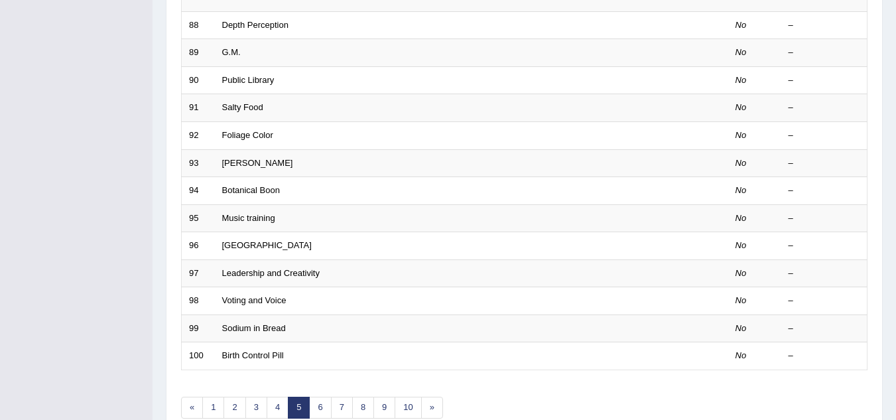
scroll to position [458, 0]
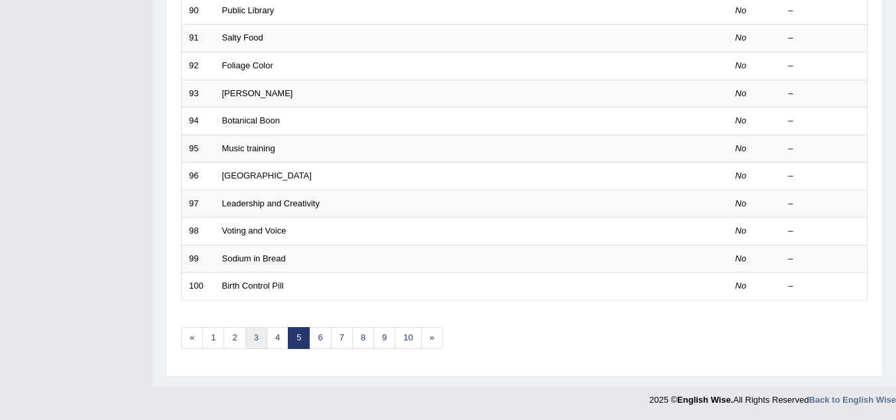
click at [264, 338] on link "3" at bounding box center [256, 338] width 22 height 22
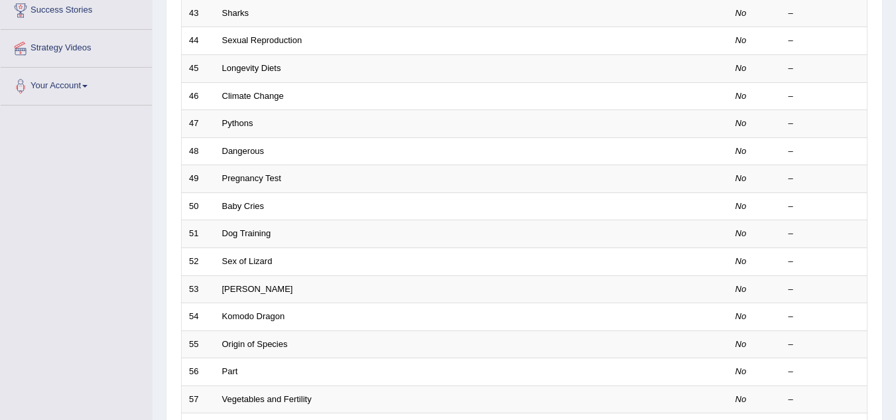
scroll to position [458, 0]
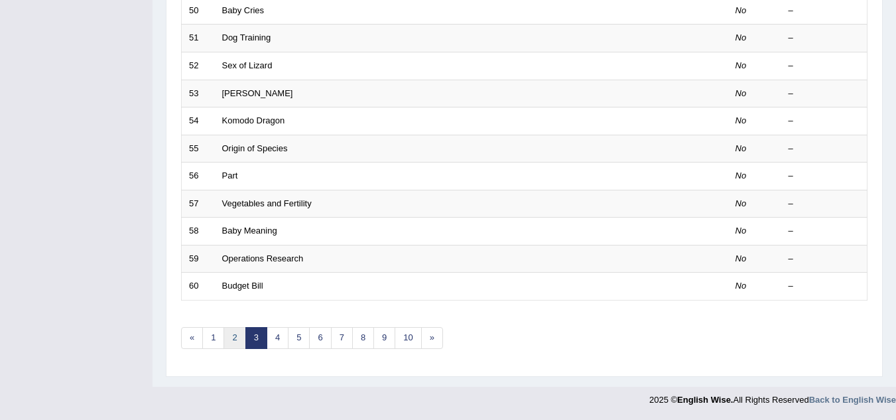
click at [235, 340] on link "2" at bounding box center [235, 338] width 22 height 22
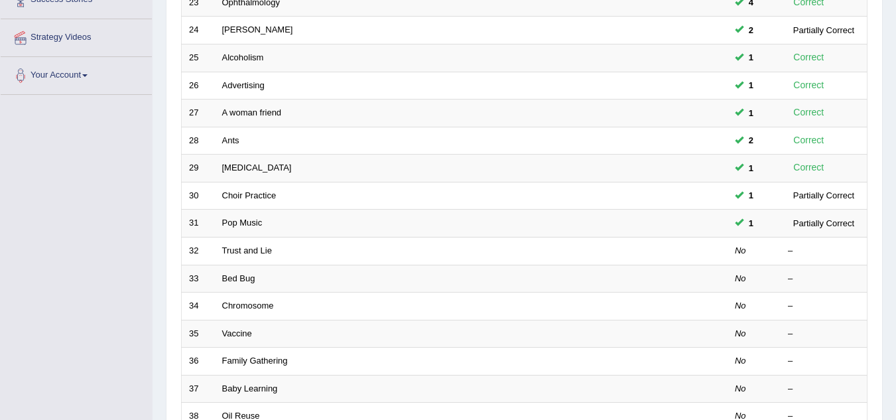
click at [253, 244] on td "Trust and Lie" at bounding box center [421, 251] width 413 height 28
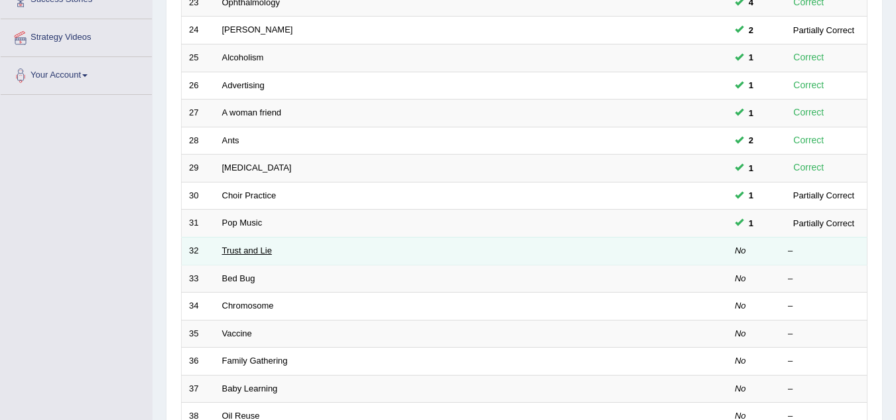
click at [253, 245] on link "Trust and Lie" at bounding box center [247, 250] width 50 height 10
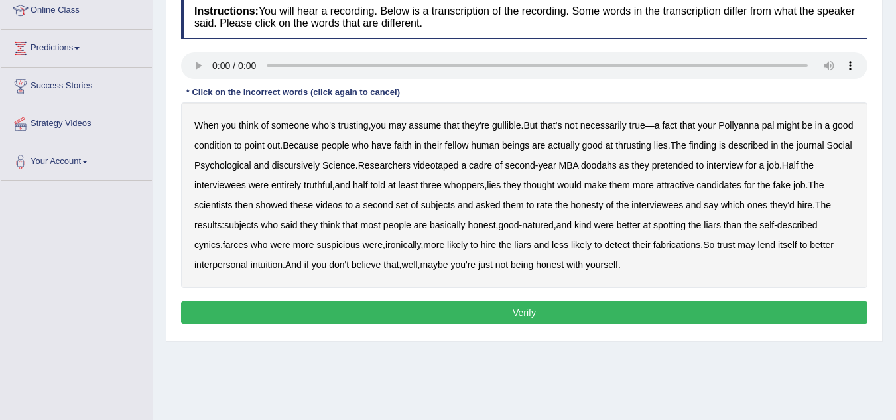
scroll to position [180, 0]
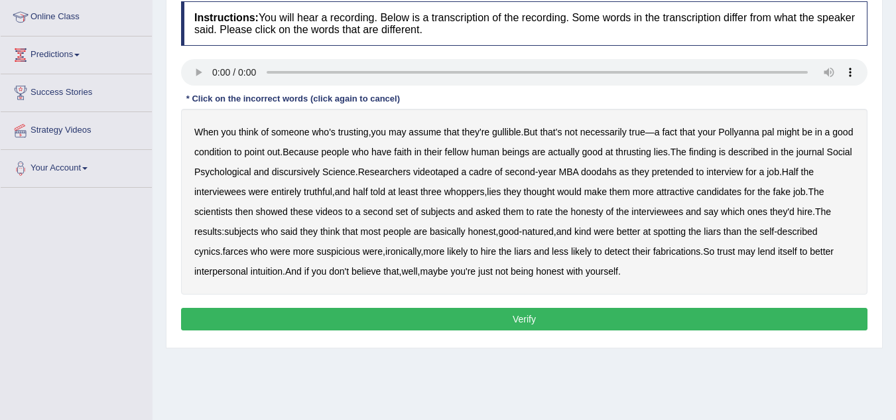
click at [232, 151] on b "condition" at bounding box center [212, 152] width 37 height 11
click at [652, 154] on b "thrusting" at bounding box center [634, 152] width 36 height 11
click at [318, 173] on b "discursively" at bounding box center [296, 172] width 48 height 11
click at [233, 251] on b "farces" at bounding box center [235, 251] width 25 height 11
click at [553, 311] on button "Verify" at bounding box center [524, 319] width 687 height 23
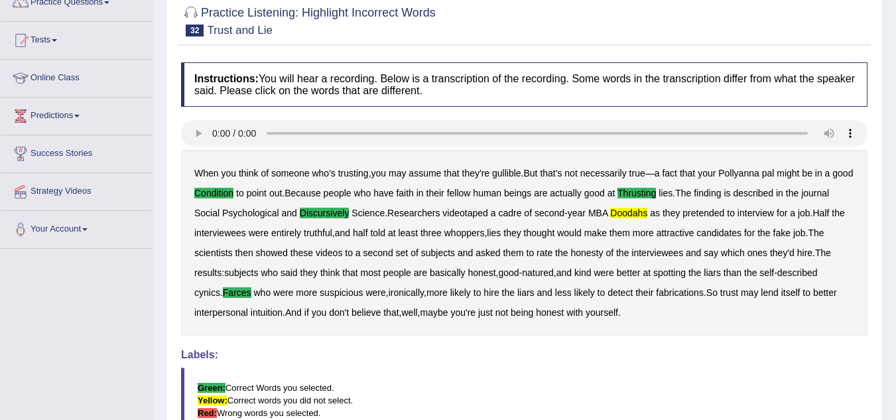
scroll to position [111, 0]
